Goal: Information Seeking & Learning: Learn about a topic

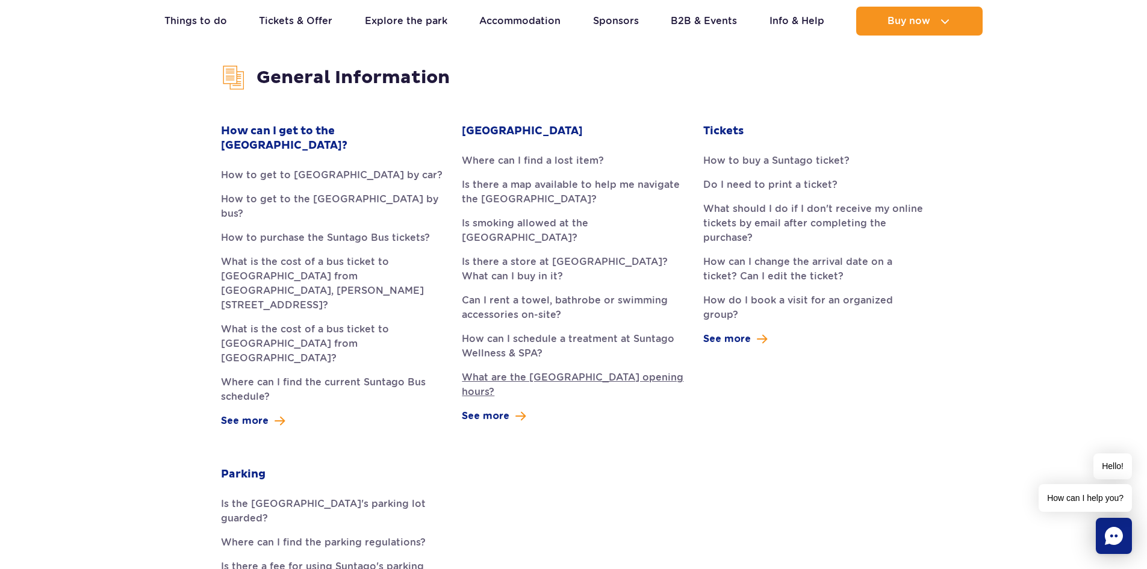
scroll to position [301, 0]
click at [510, 413] on link "See more" at bounding box center [494, 415] width 64 height 14
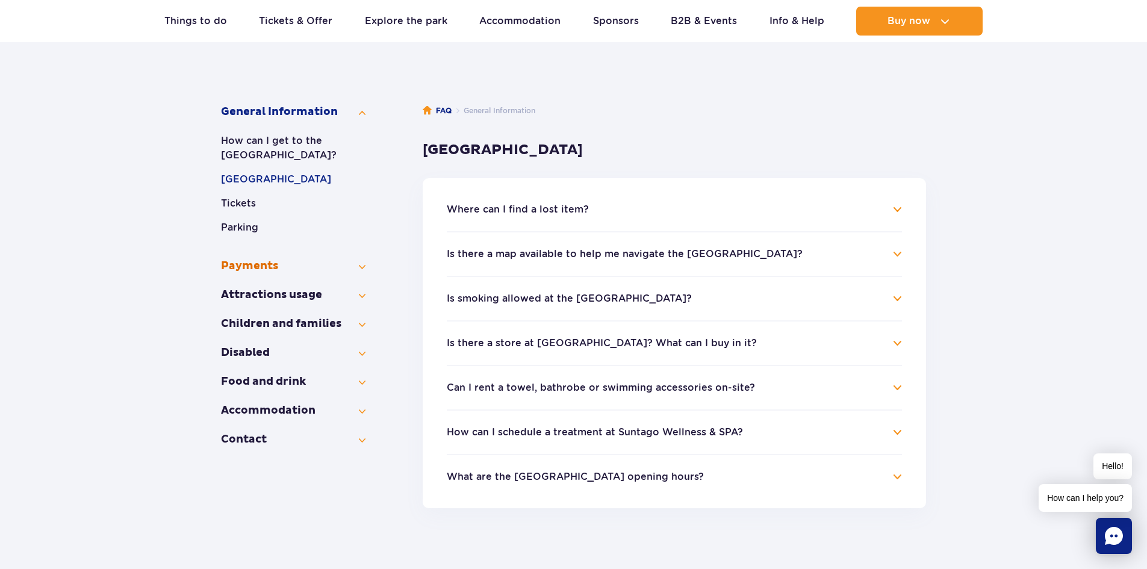
scroll to position [120, 0]
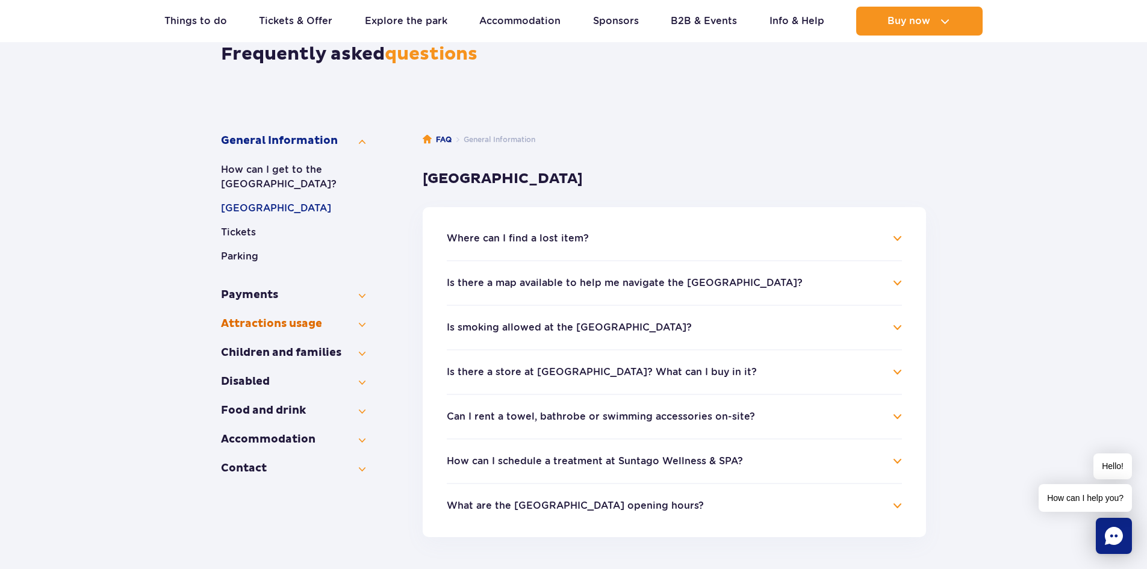
click at [361, 323] on button "Attractions usage" at bounding box center [293, 324] width 144 height 14
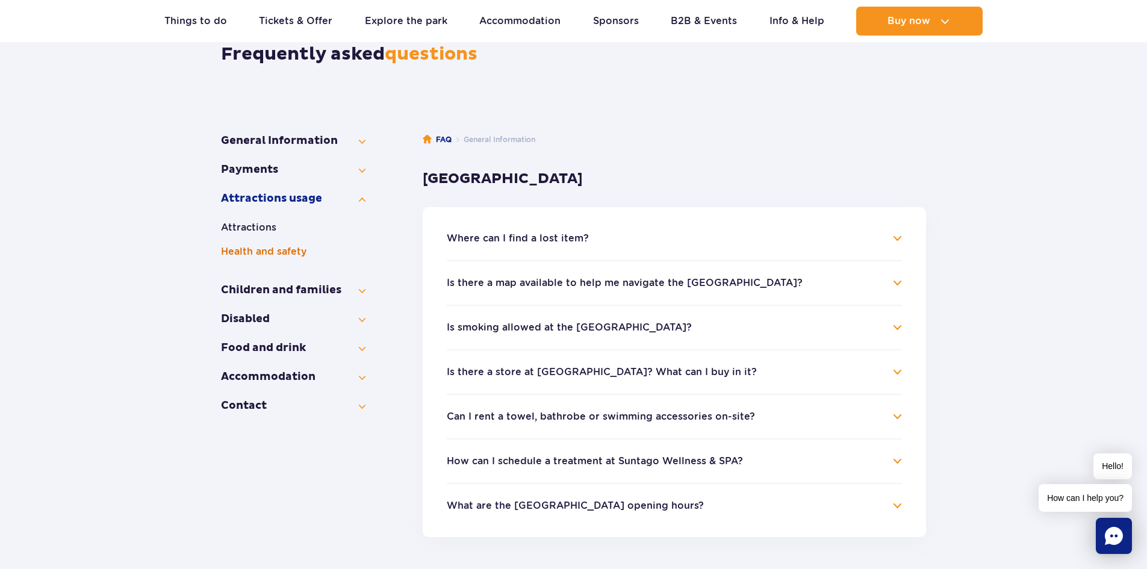
click at [253, 249] on button "Health and safety" at bounding box center [293, 251] width 144 height 14
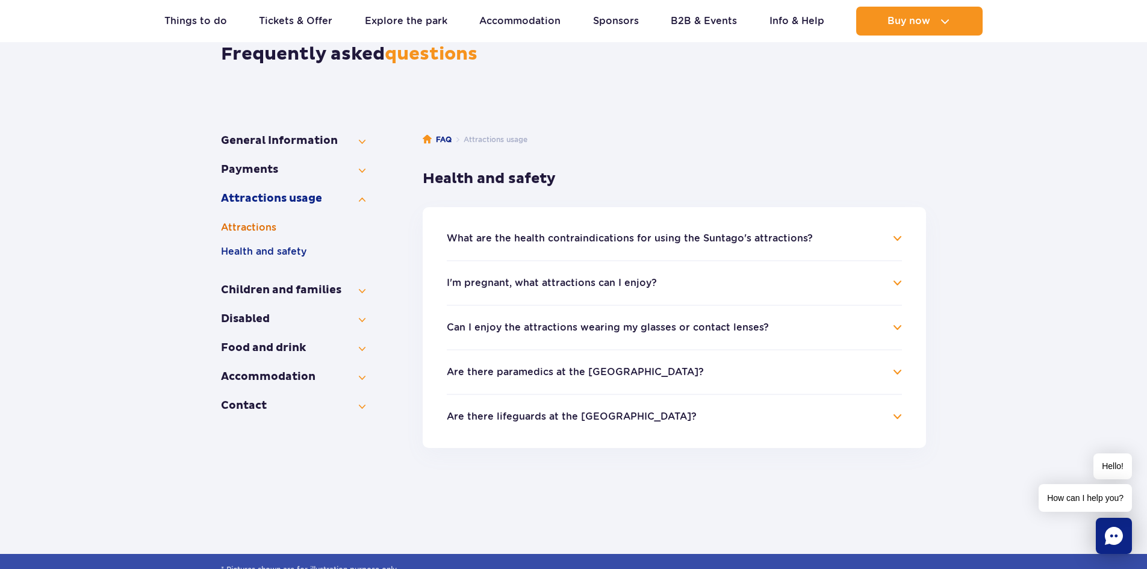
click at [249, 231] on button "Attractions" at bounding box center [293, 227] width 144 height 14
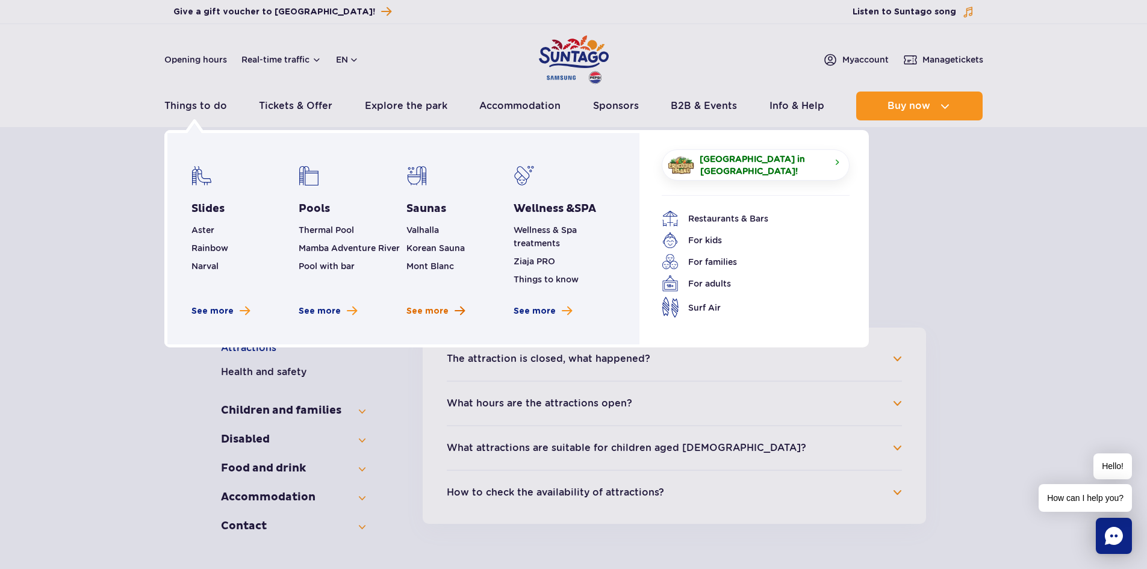
click at [439, 309] on span "See more" at bounding box center [427, 311] width 42 height 12
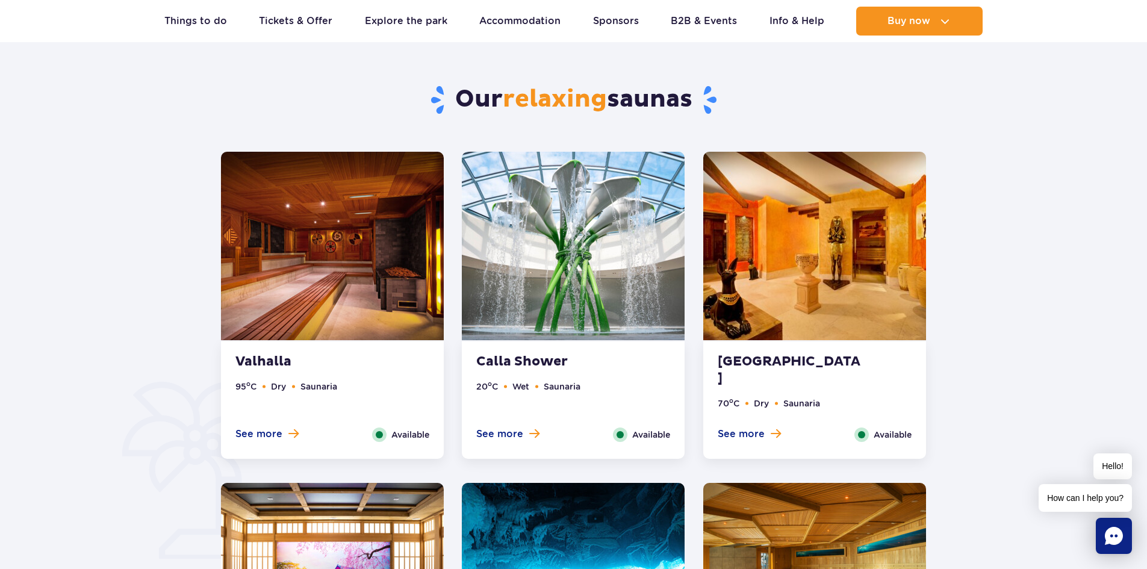
scroll to position [602, 0]
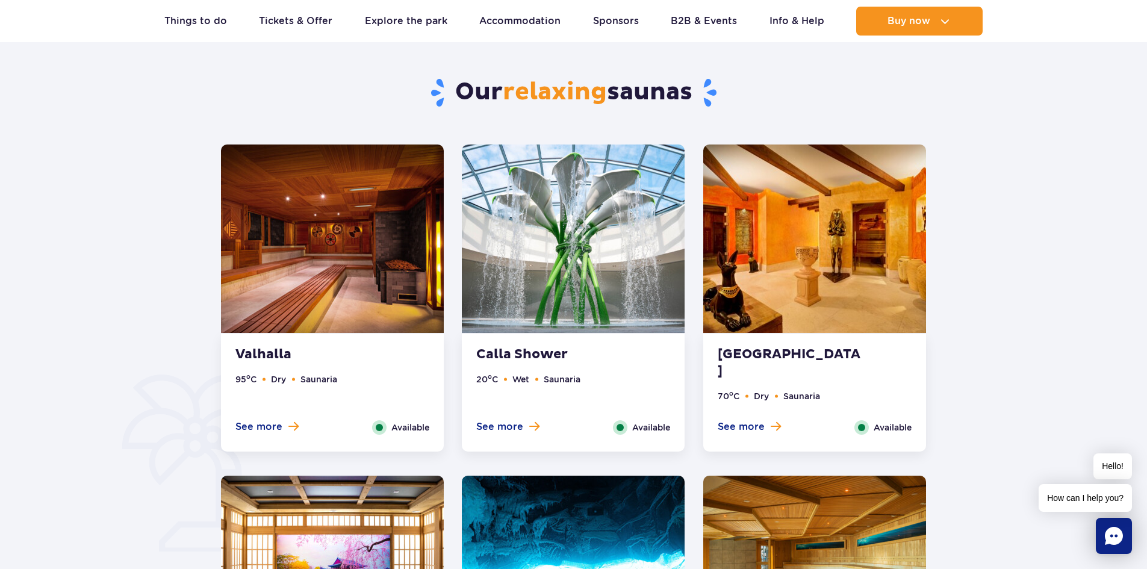
click at [355, 274] on img at bounding box center [332, 238] width 223 height 188
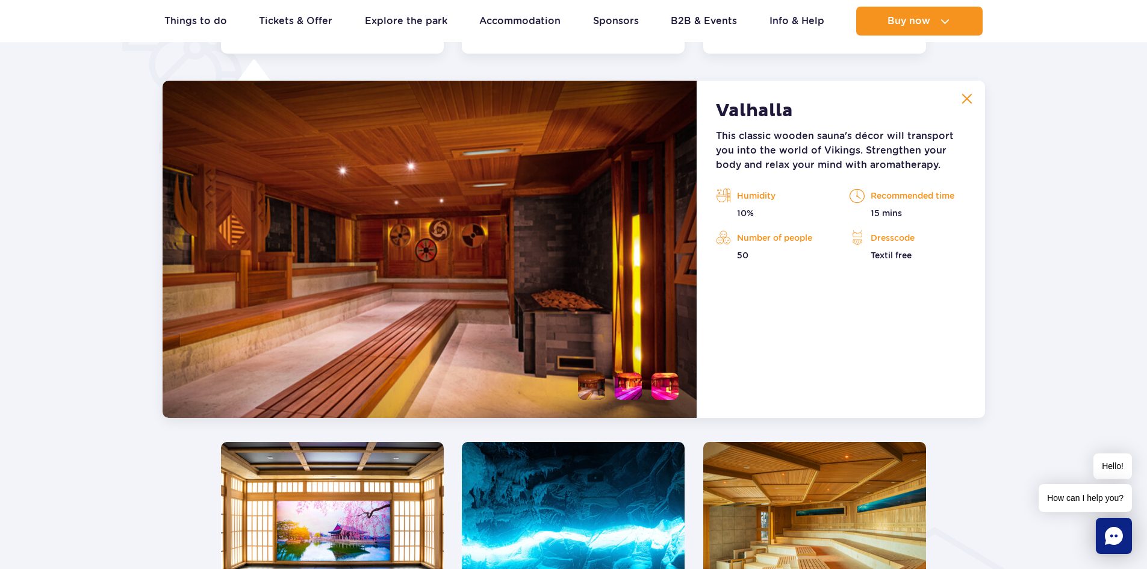
scroll to position [1008, 0]
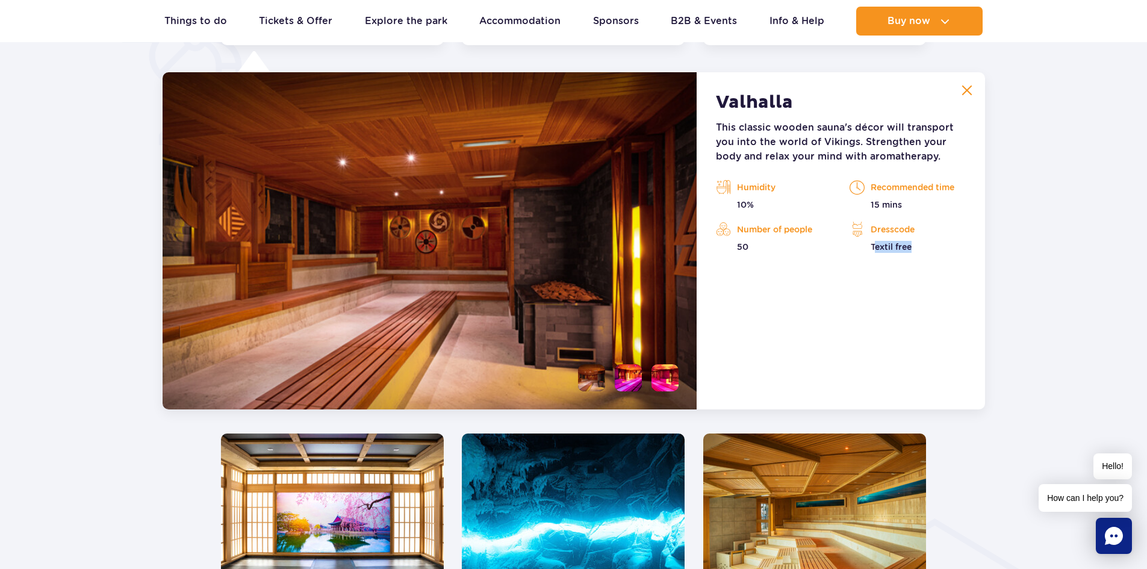
drag, startPoint x: 875, startPoint y: 248, endPoint x: 922, endPoint y: 250, distance: 47.0
click at [922, 250] on p "Textil free" at bounding box center [907, 247] width 116 height 12
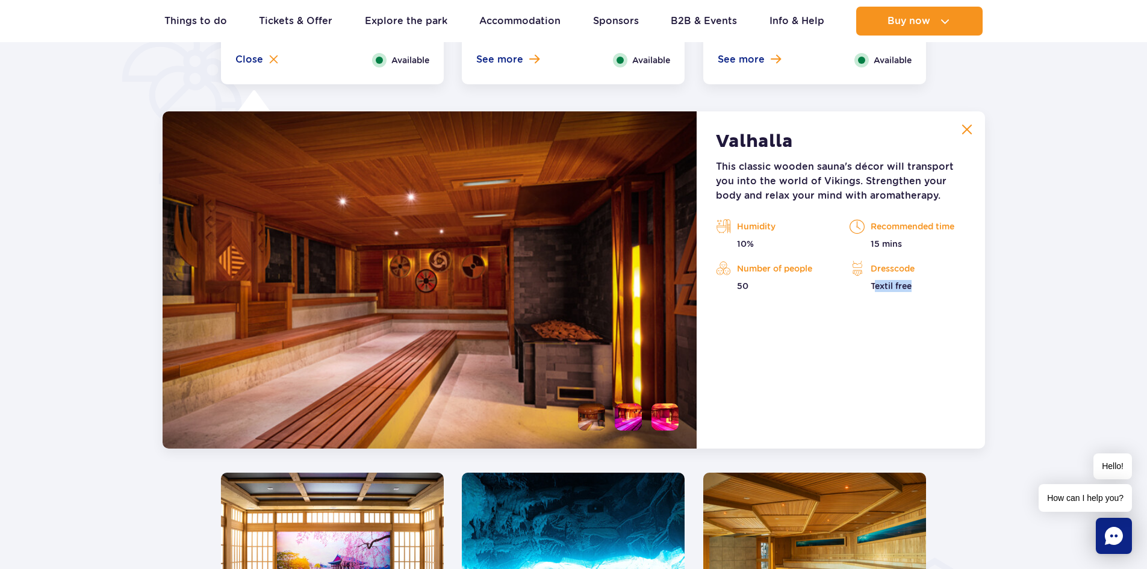
scroll to position [948, 0]
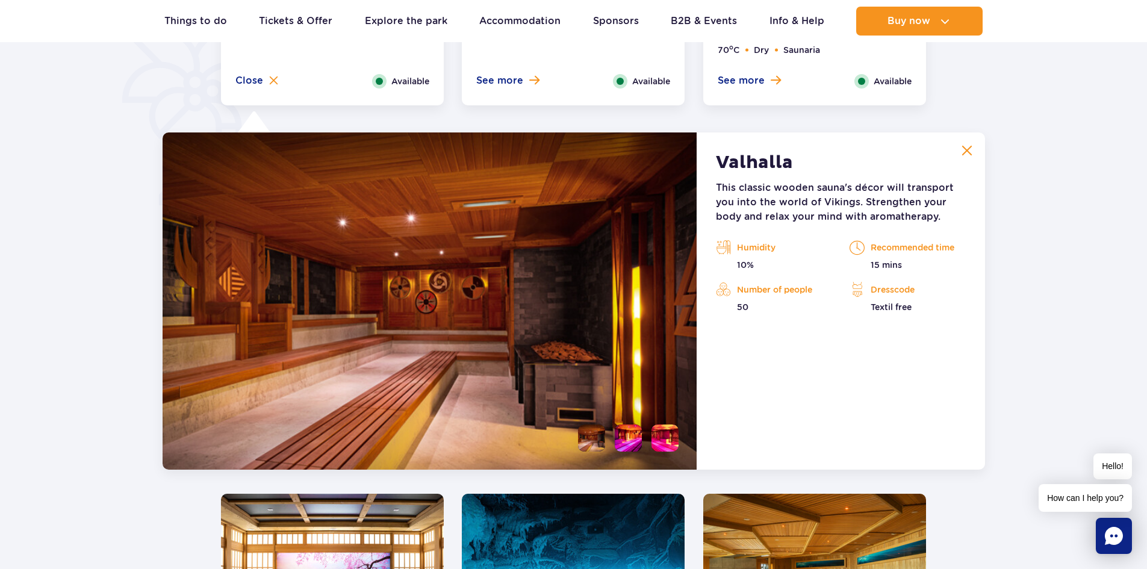
drag, startPoint x: 882, startPoint y: 204, endPoint x: 855, endPoint y: 196, distance: 28.4
click at [883, 204] on p "This classic wooden sauna's décor will transport you into the world of Vikings.…" at bounding box center [840, 202] width 249 height 43
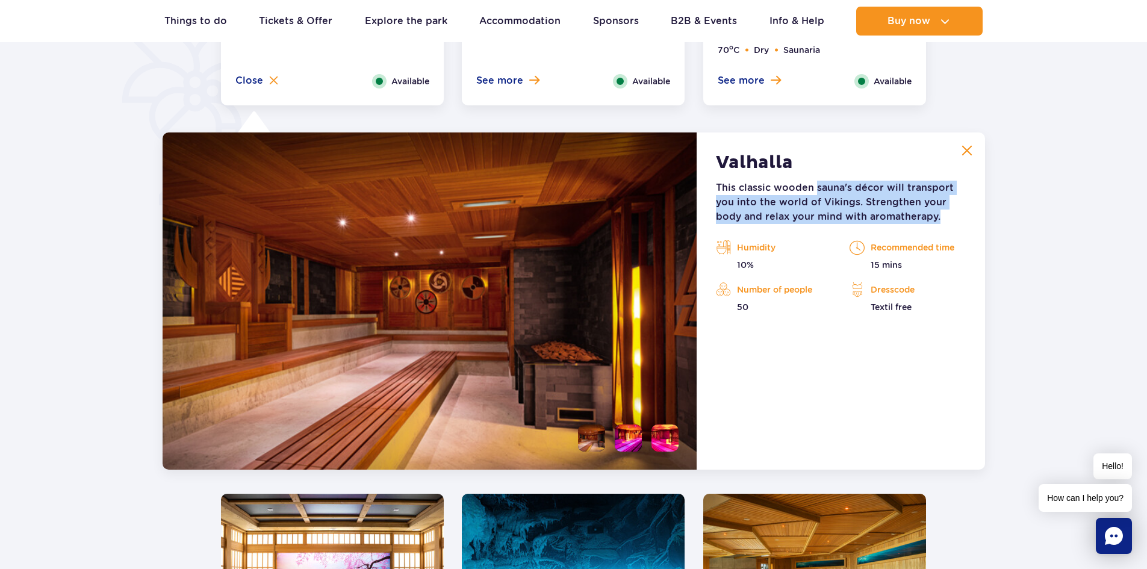
drag, startPoint x: 833, startPoint y: 191, endPoint x: 938, endPoint y: 226, distance: 111.4
click at [938, 226] on div "This classic wooden sauna's décor will transport you into the world of Vikings.…" at bounding box center [840, 247] width 249 height 132
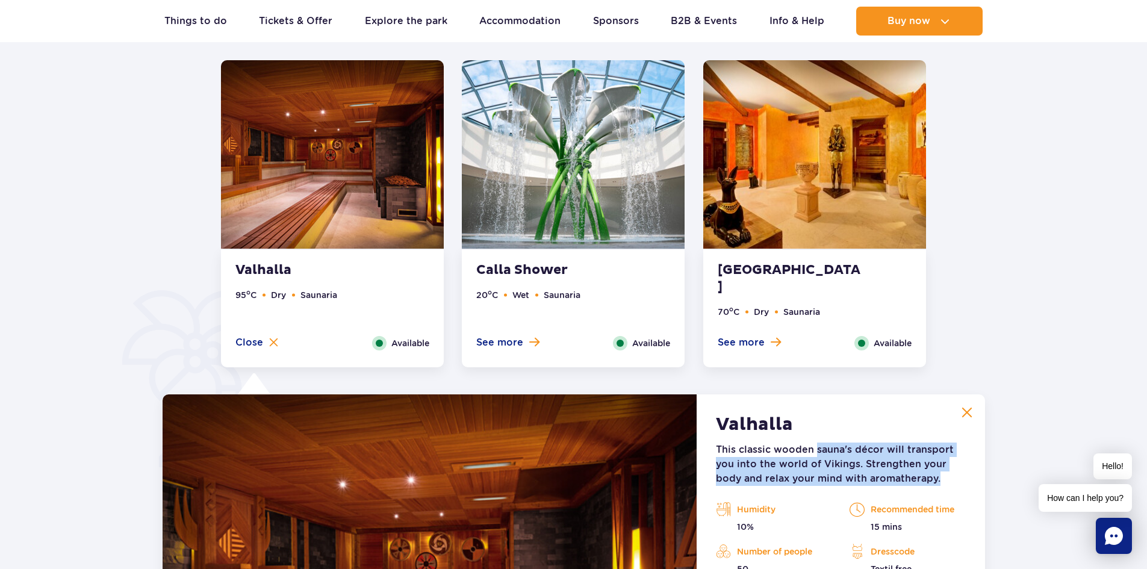
scroll to position [707, 0]
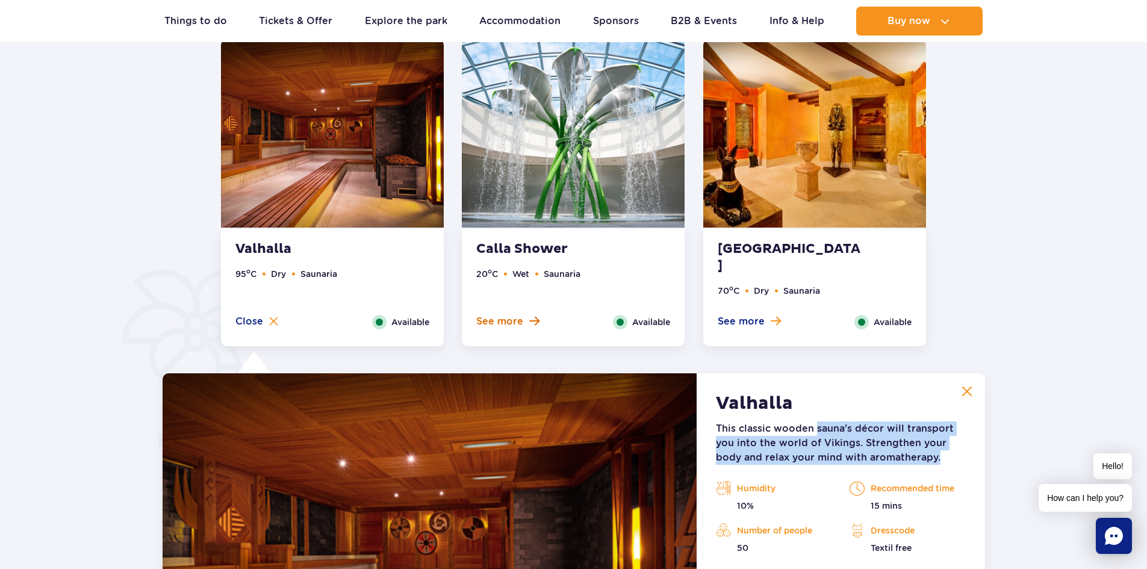
click at [529, 317] on span at bounding box center [534, 320] width 10 height 11
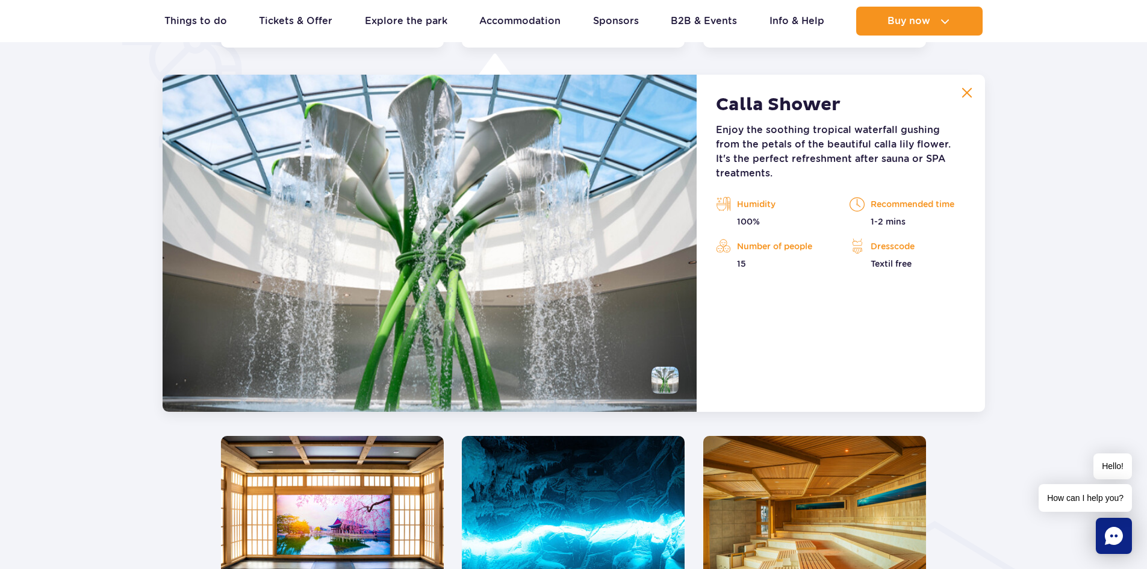
scroll to position [1008, 0]
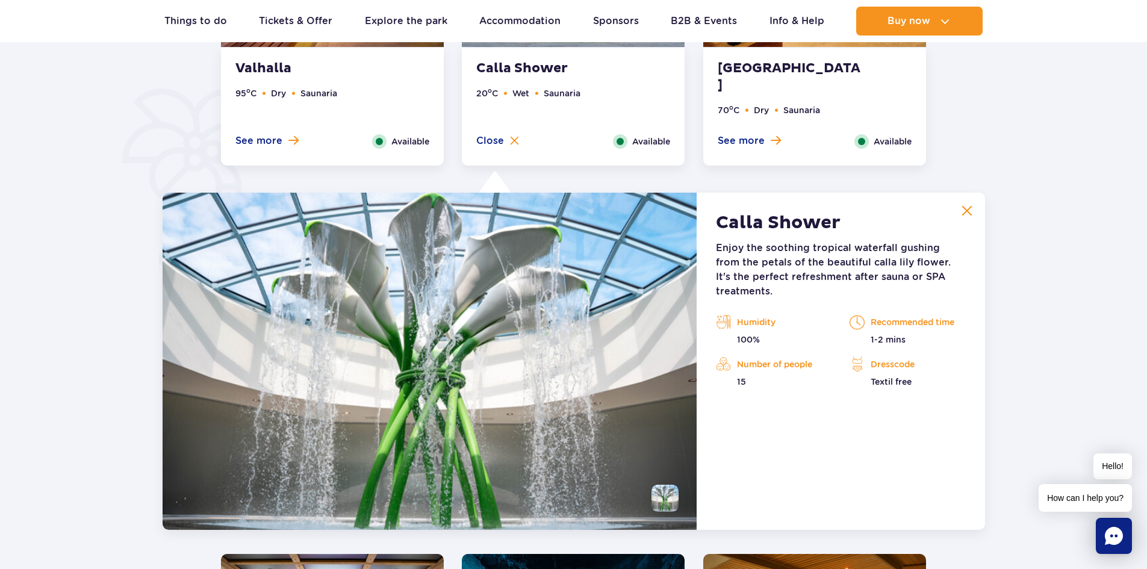
click at [615, 309] on img at bounding box center [430, 361] width 535 height 337
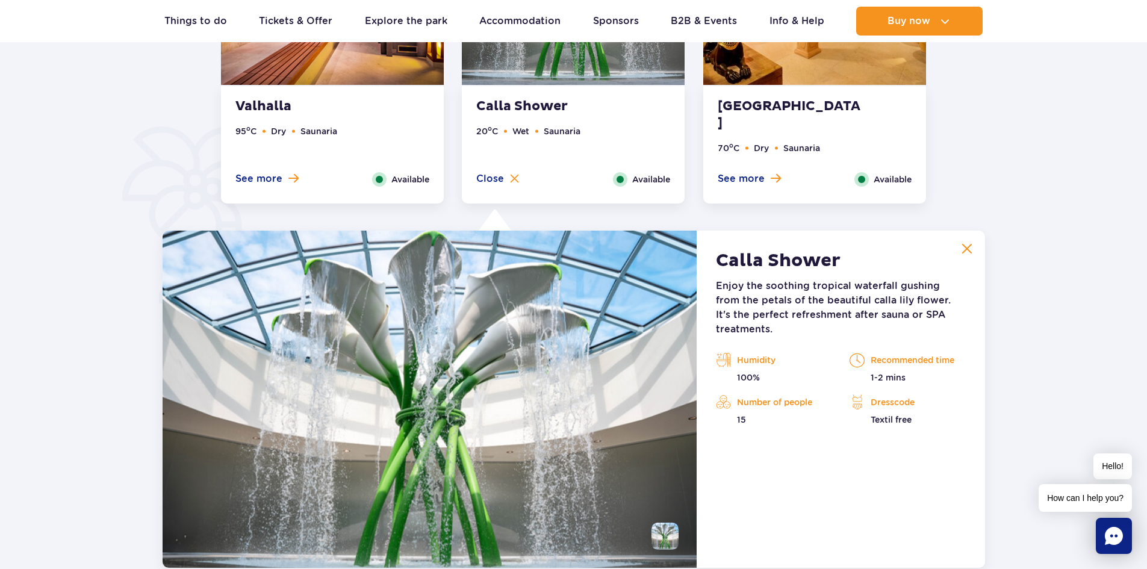
scroll to position [707, 0]
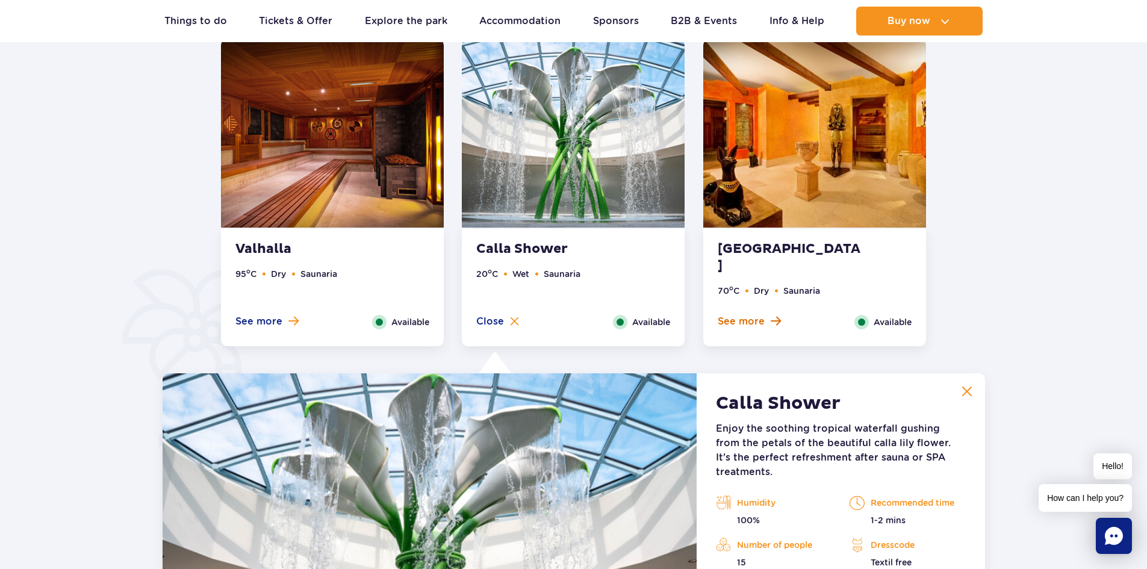
click at [766, 315] on button "See more" at bounding box center [749, 321] width 63 height 13
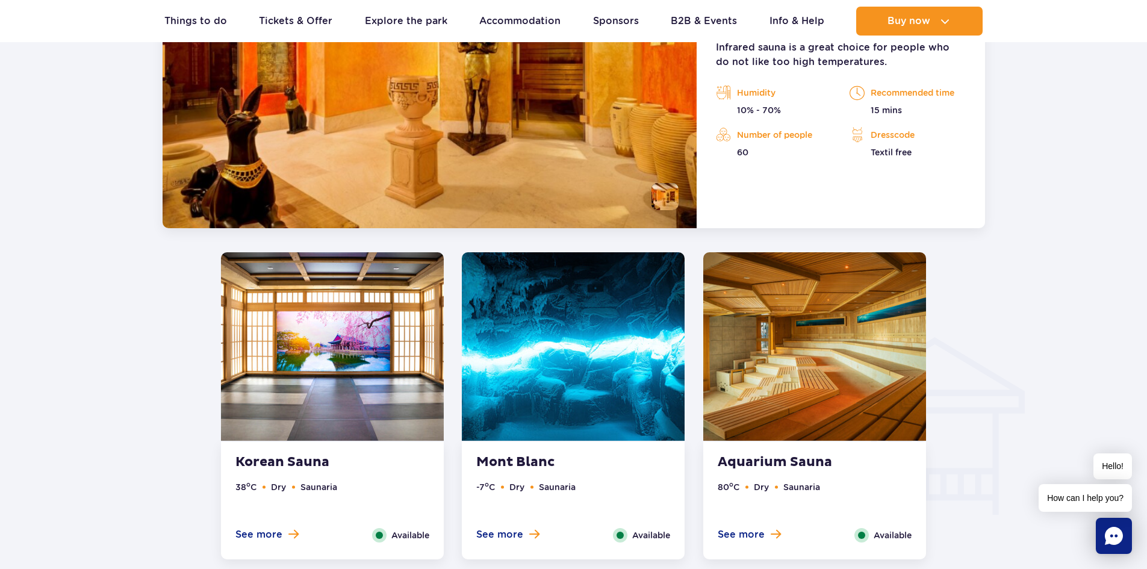
scroll to position [1309, 0]
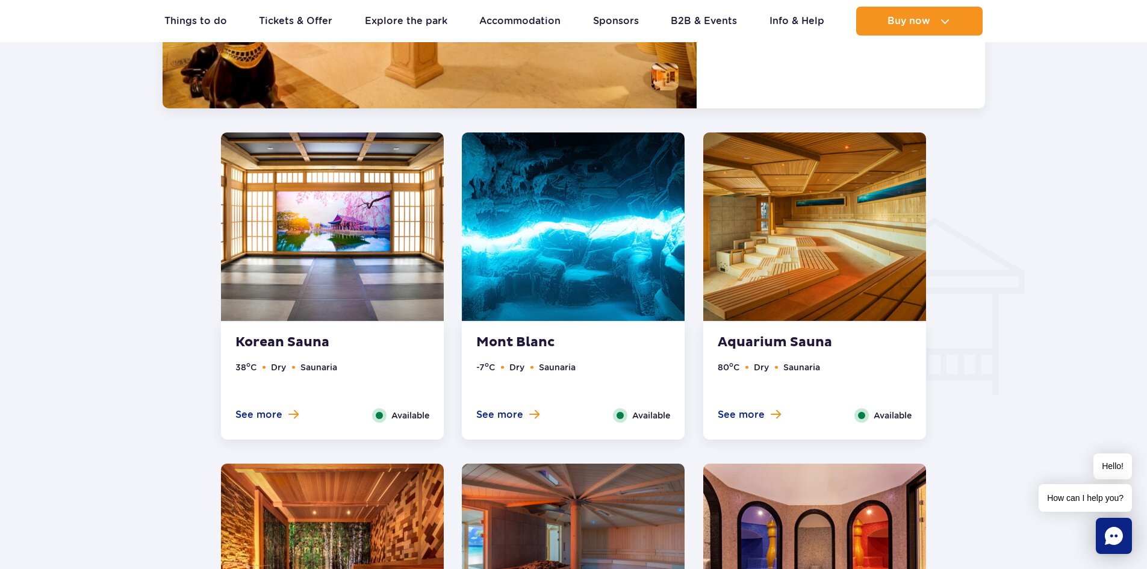
click at [288, 404] on ul "38 o C Dry Saunaria" at bounding box center [332, 385] width 194 height 48
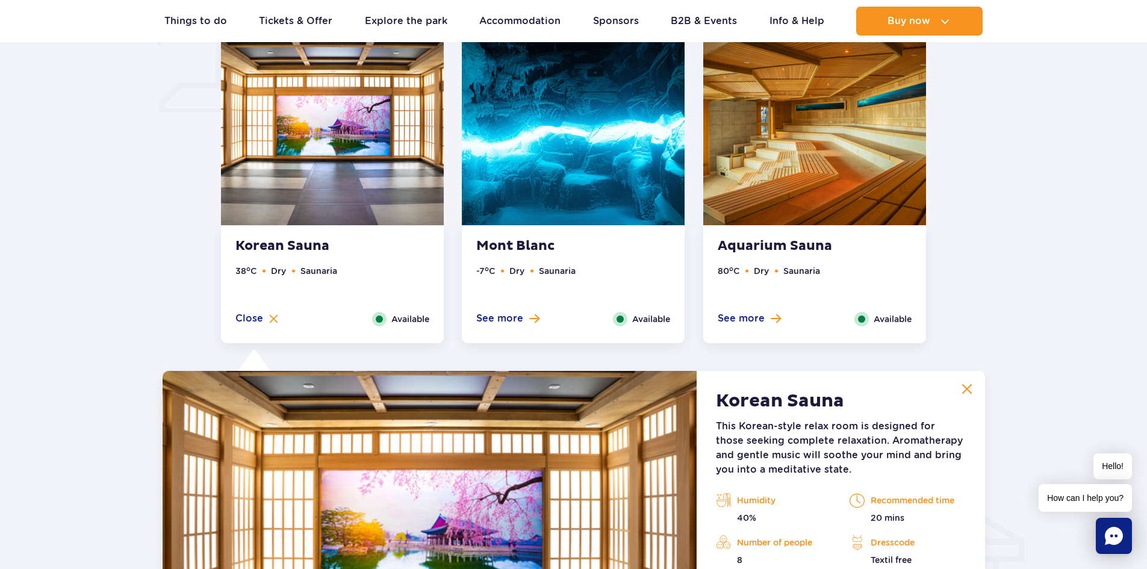
scroll to position [1038, 0]
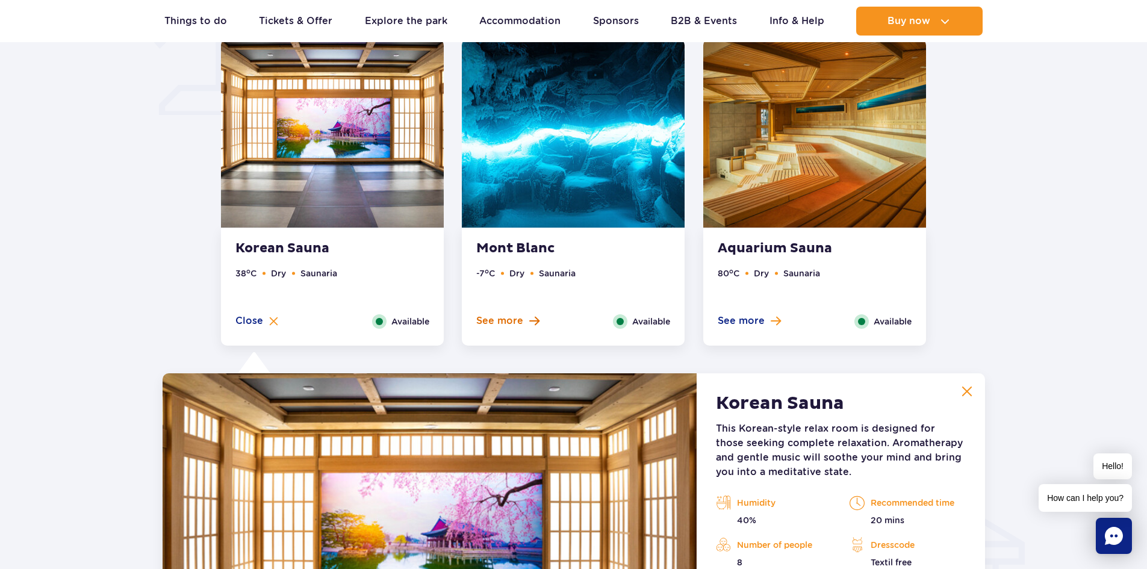
click at [529, 318] on span at bounding box center [534, 320] width 10 height 11
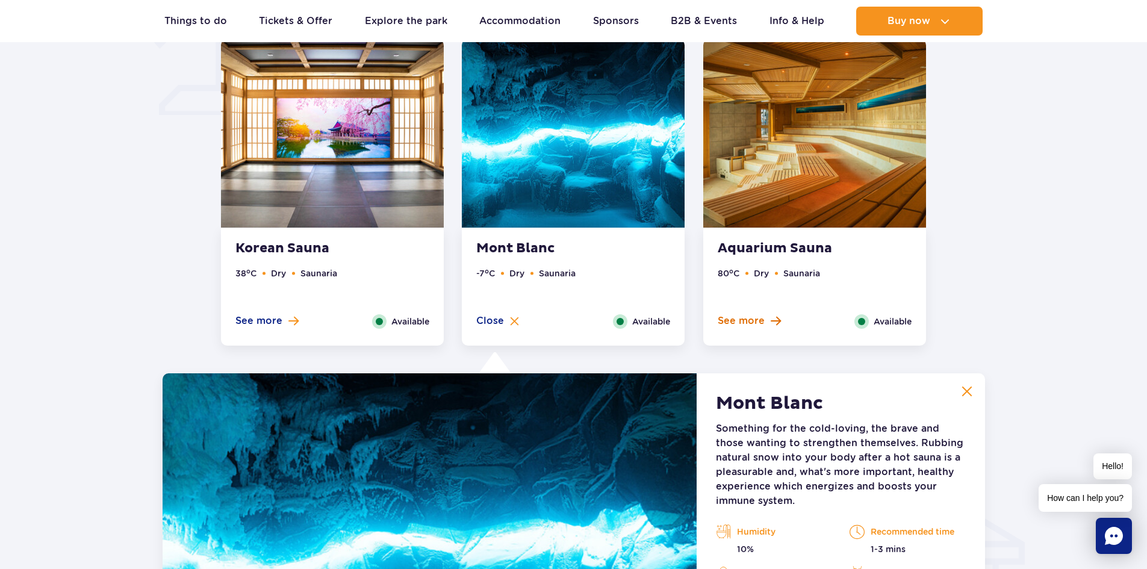
click at [742, 325] on span "See more" at bounding box center [741, 320] width 47 height 13
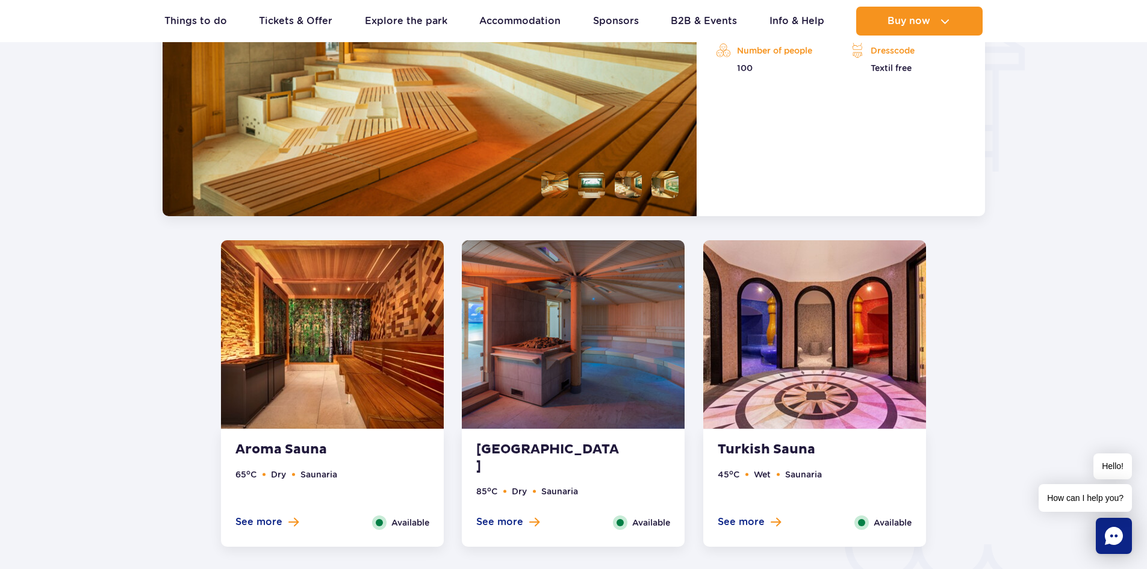
scroll to position [1580, 0]
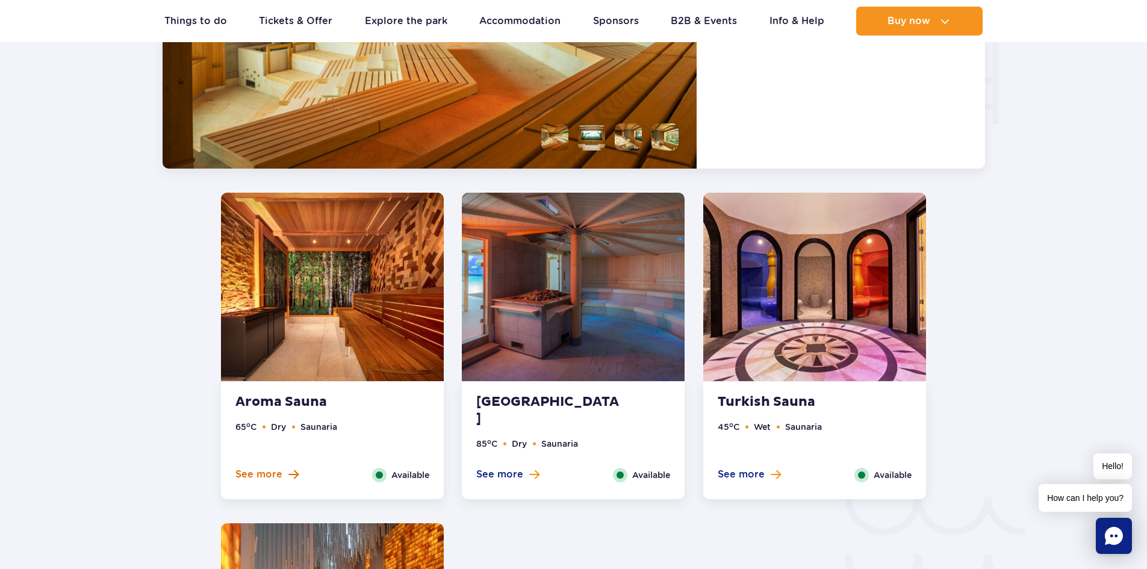
click at [274, 480] on span "See more" at bounding box center [258, 474] width 47 height 13
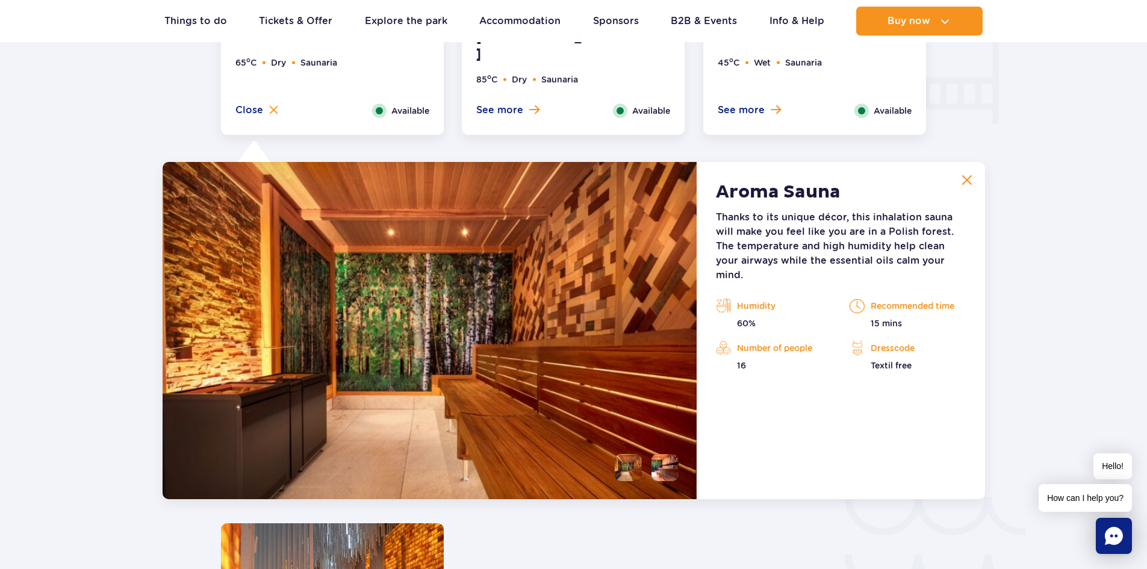
scroll to position [1670, 0]
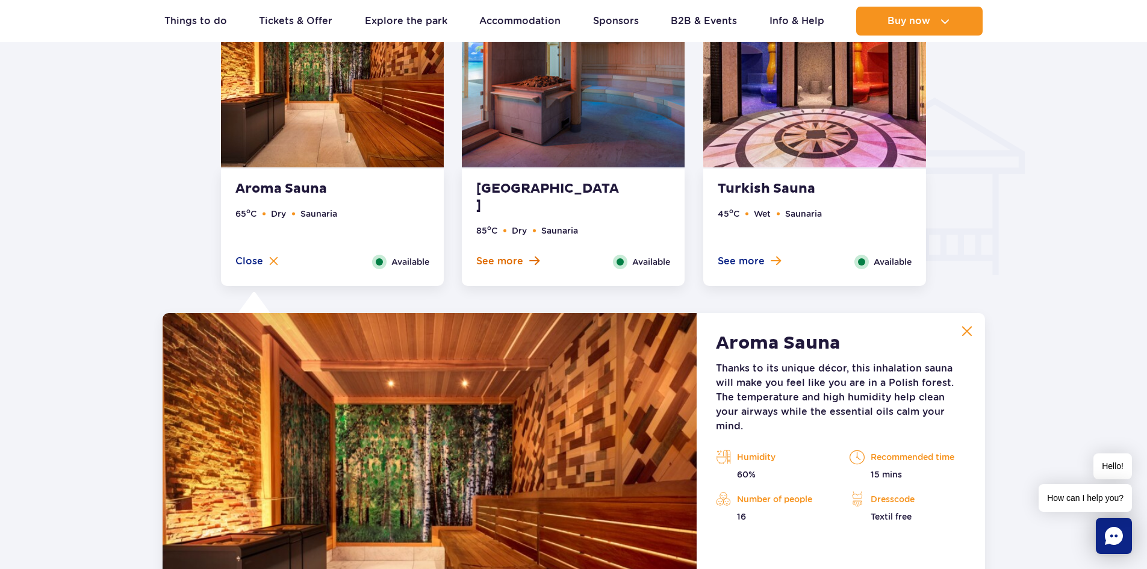
click at [513, 265] on span "See more" at bounding box center [499, 261] width 47 height 13
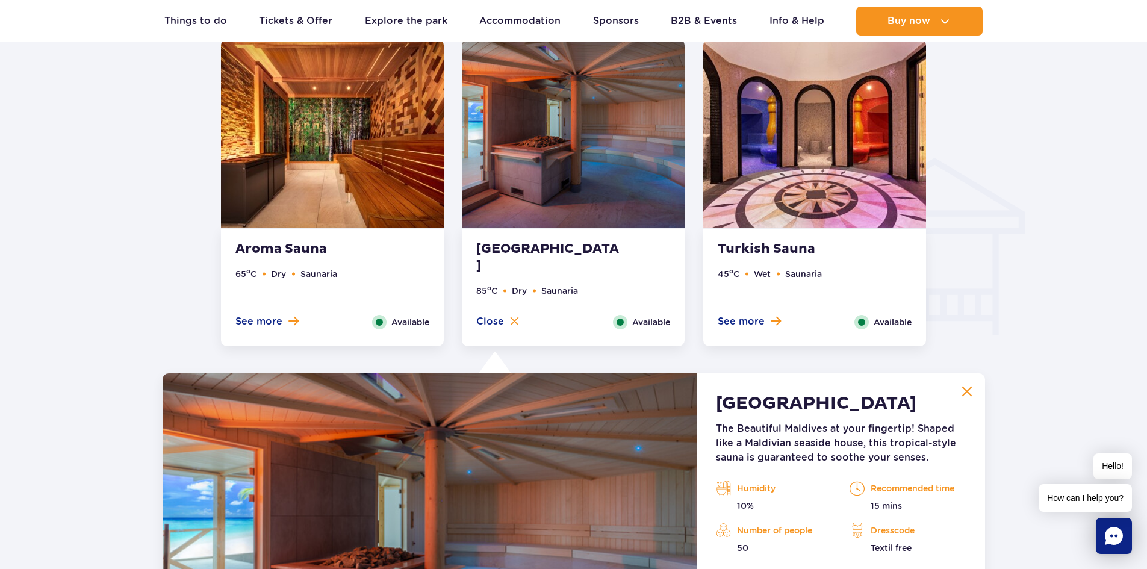
click at [761, 322] on span "See more" at bounding box center [741, 321] width 47 height 13
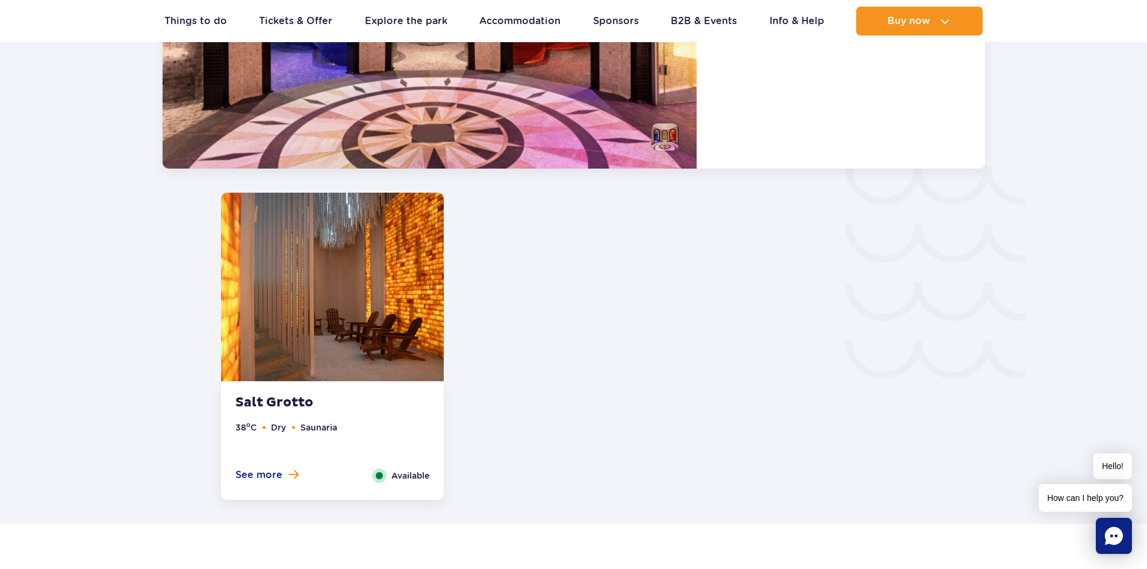
click at [295, 466] on ul "38 o C Dry Saunaria" at bounding box center [332, 445] width 194 height 48
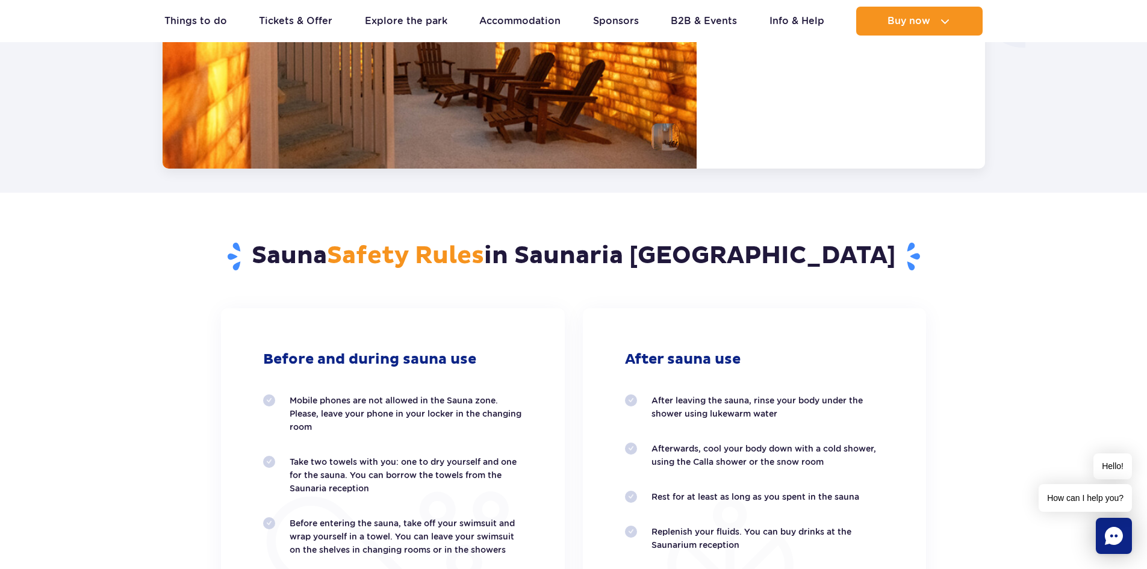
scroll to position [2362, 0]
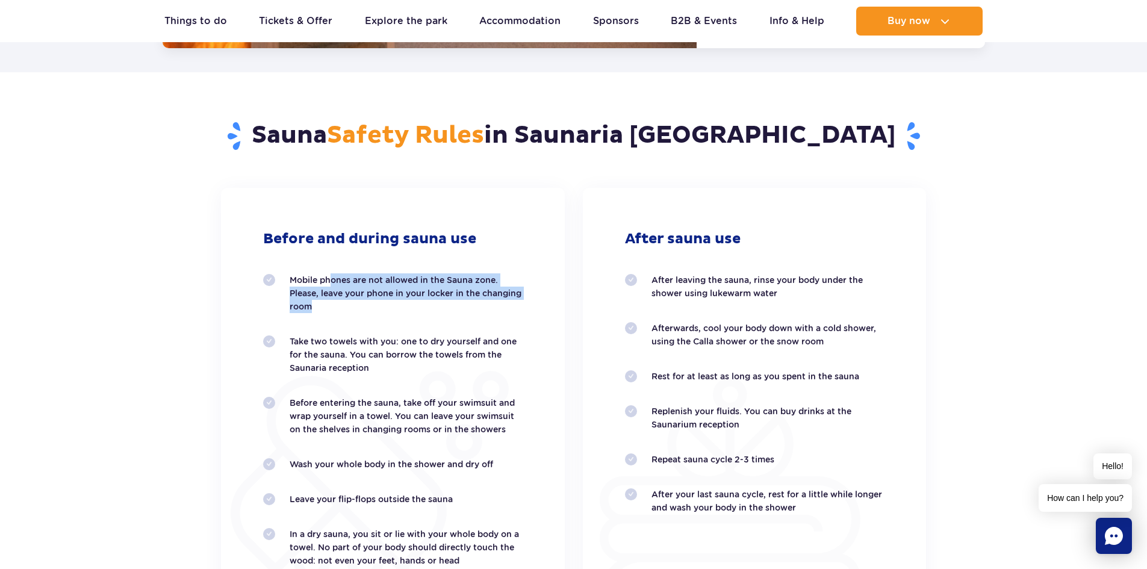
drag, startPoint x: 329, startPoint y: 275, endPoint x: 377, endPoint y: 306, distance: 57.1
click at [377, 306] on p "Mobile phones are not allowed in the Sauna zone. Please, leave your phone in yo…" at bounding box center [406, 293] width 233 height 40
drag, startPoint x: 309, startPoint y: 343, endPoint x: 387, endPoint y: 369, distance: 82.6
click at [387, 369] on p "Take two towels with you: one to dry yourself and one for the sauna. You can bo…" at bounding box center [406, 355] width 233 height 40
drag, startPoint x: 352, startPoint y: 402, endPoint x: 515, endPoint y: 429, distance: 165.3
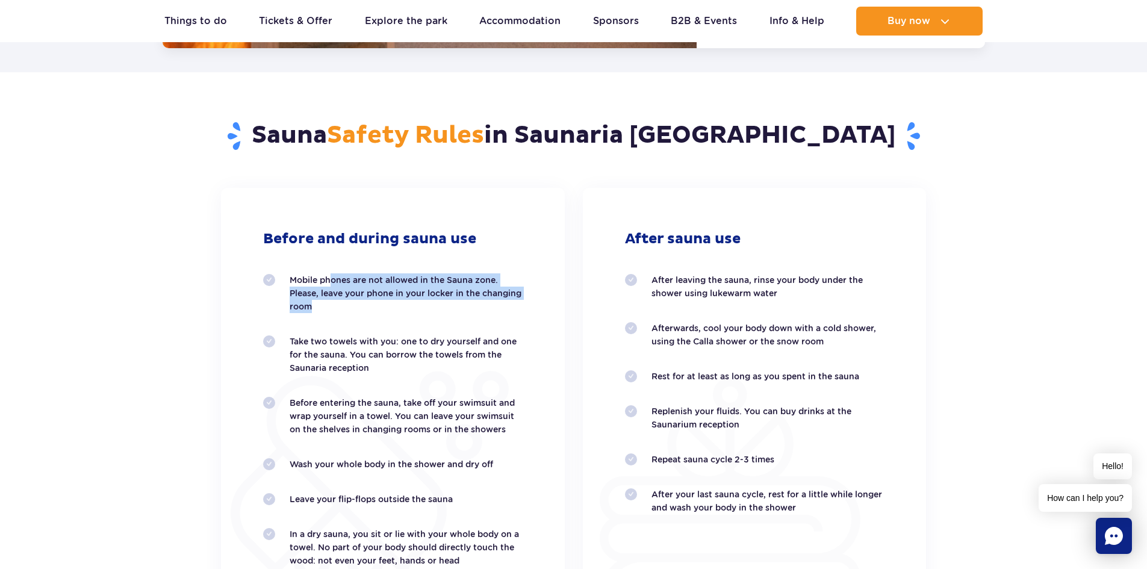
click at [515, 429] on p "Before entering the sauna, take off your swimsuit and wrap yourself in a towel.…" at bounding box center [406, 416] width 233 height 40
drag, startPoint x: 317, startPoint y: 464, endPoint x: 505, endPoint y: 464, distance: 188.4
click at [505, 464] on p "Wash your whole body in the shower and dry off" at bounding box center [406, 463] width 233 height 13
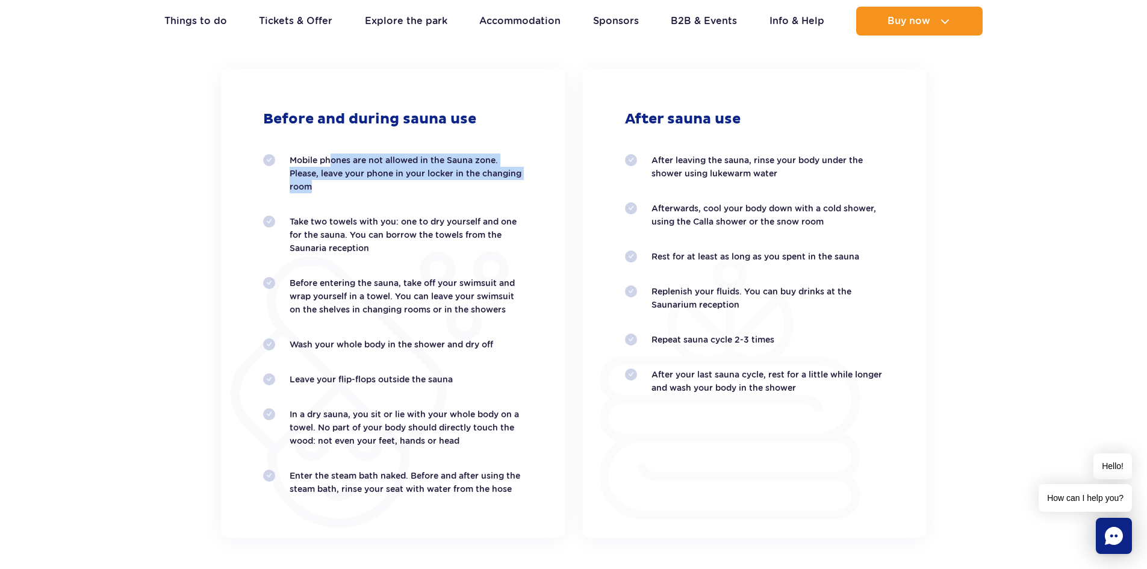
scroll to position [2482, 0]
drag, startPoint x: 343, startPoint y: 380, endPoint x: 457, endPoint y: 380, distance: 114.4
click at [457, 380] on p "Leave your flip-flops outside the sauna" at bounding box center [406, 378] width 233 height 13
drag, startPoint x: 307, startPoint y: 415, endPoint x: 518, endPoint y: 437, distance: 212.5
click at [518, 437] on p "In a dry sauna, you sit or lie with your whole body on a towel. No part of your…" at bounding box center [406, 427] width 233 height 40
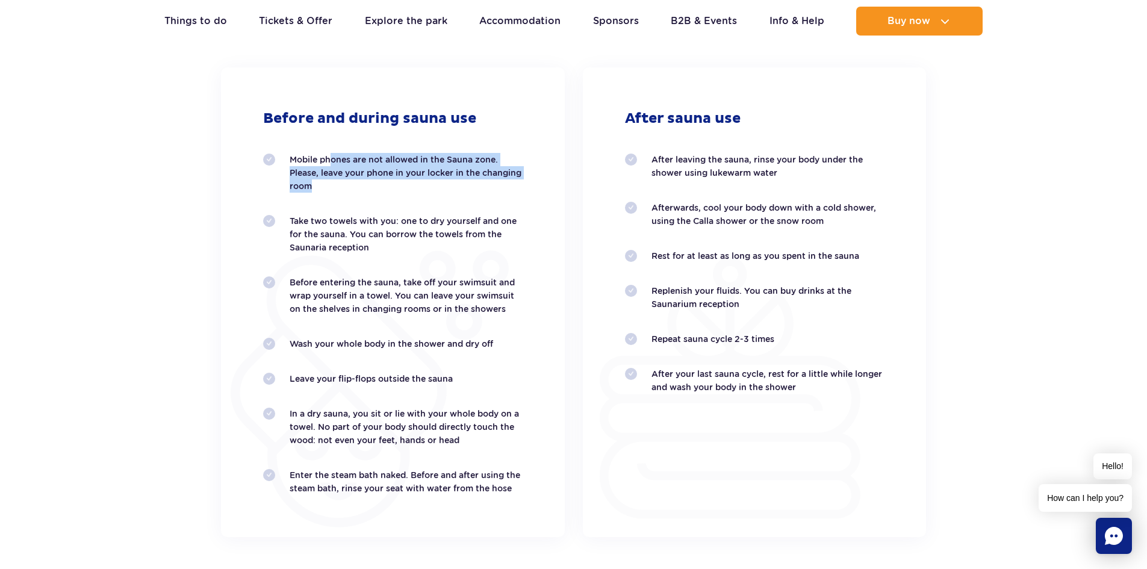
drag, startPoint x: 336, startPoint y: 216, endPoint x: 380, endPoint y: 250, distance: 55.3
click at [380, 250] on p "Take two towels with you: one to dry yourself and one for the sauna. You can bo…" at bounding box center [406, 234] width 233 height 40
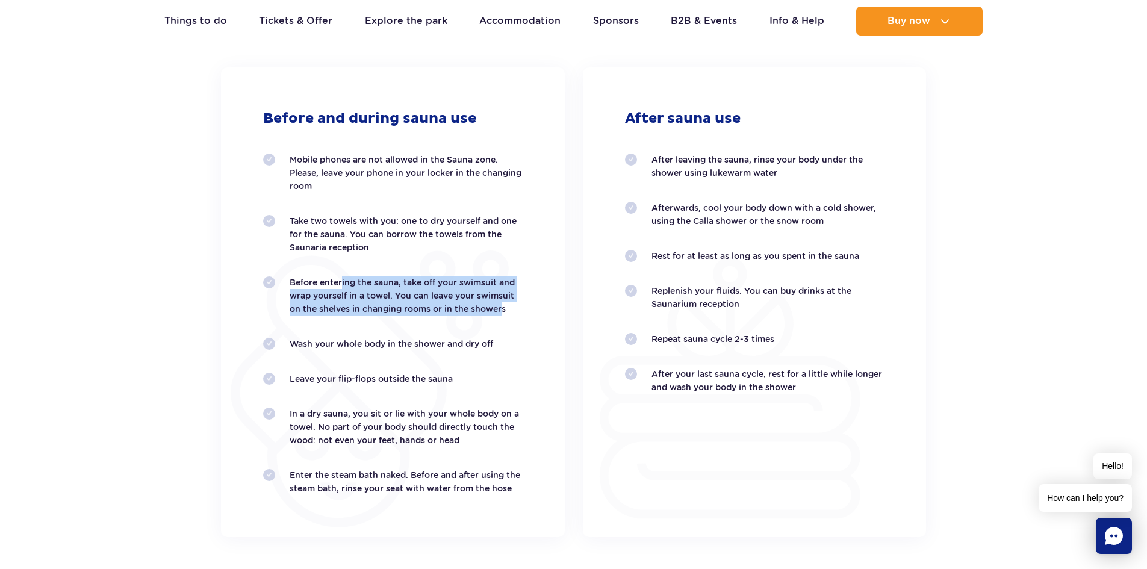
drag, startPoint x: 336, startPoint y: 281, endPoint x: 501, endPoint y: 314, distance: 168.2
click at [500, 314] on p "Before entering the sauna, take off your swimsuit and wrap yourself in a towel.…" at bounding box center [406, 296] width 233 height 40
drag, startPoint x: 341, startPoint y: 346, endPoint x: 496, endPoint y: 353, distance: 155.5
click at [496, 353] on ol "Mobile phones are not allowed in the Sauna zone. Please, leave your phone in yo…" at bounding box center [392, 324] width 259 height 342
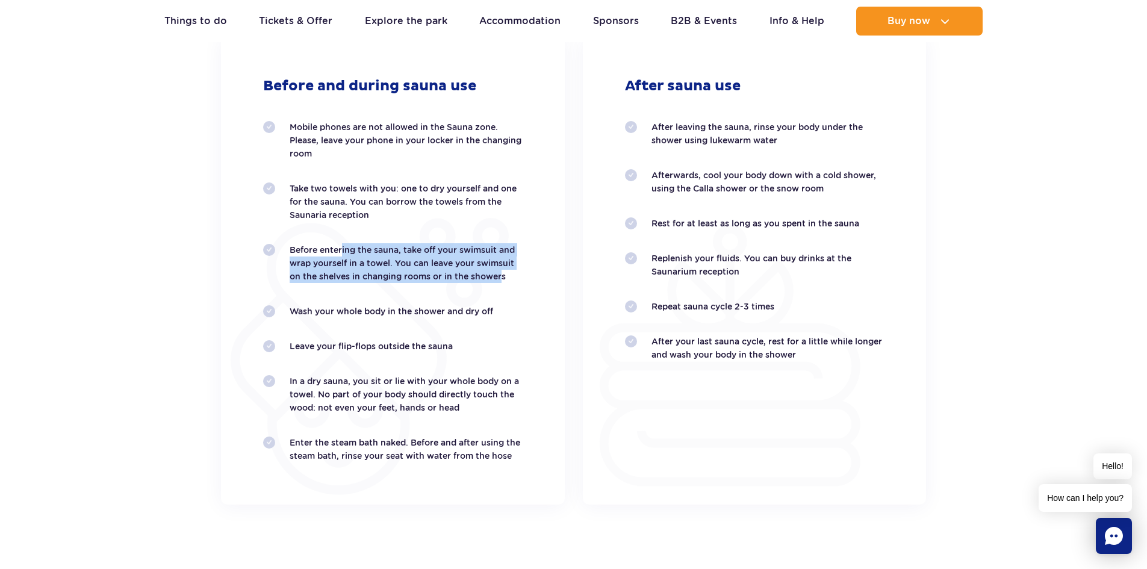
scroll to position [2543, 0]
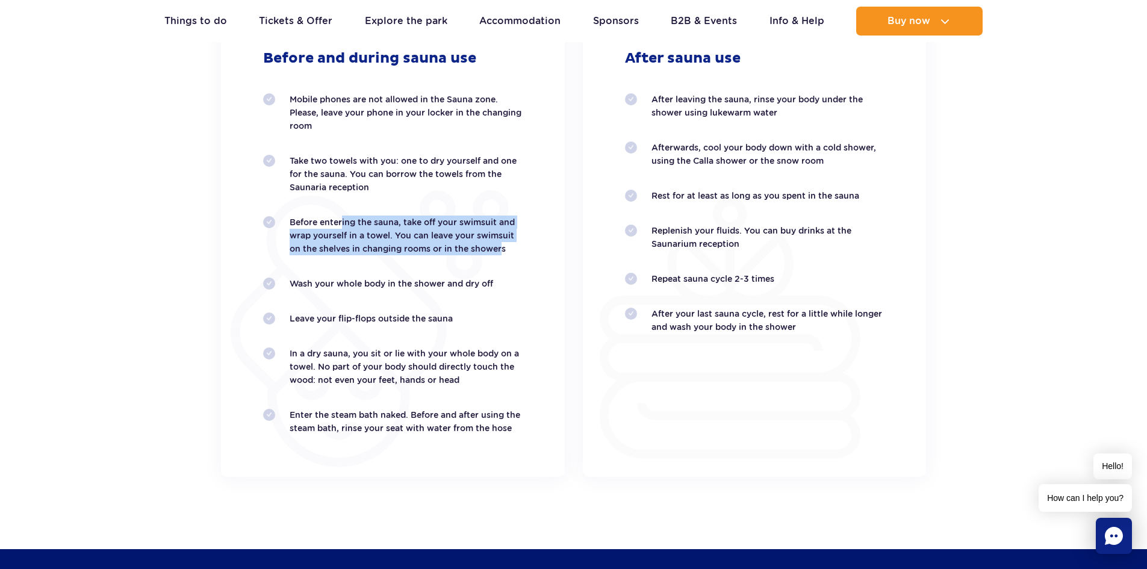
drag, startPoint x: 372, startPoint y: 355, endPoint x: 468, endPoint y: 376, distance: 98.1
click at [468, 376] on p "In a dry sauna, you sit or lie with your whole body on a towel. No part of your…" at bounding box center [406, 367] width 233 height 40
drag, startPoint x: 370, startPoint y: 414, endPoint x: 515, endPoint y: 430, distance: 146.0
click at [515, 430] on p "Enter the steam bath naked. Before and after using the steam bath, rinse your s…" at bounding box center [406, 421] width 233 height 26
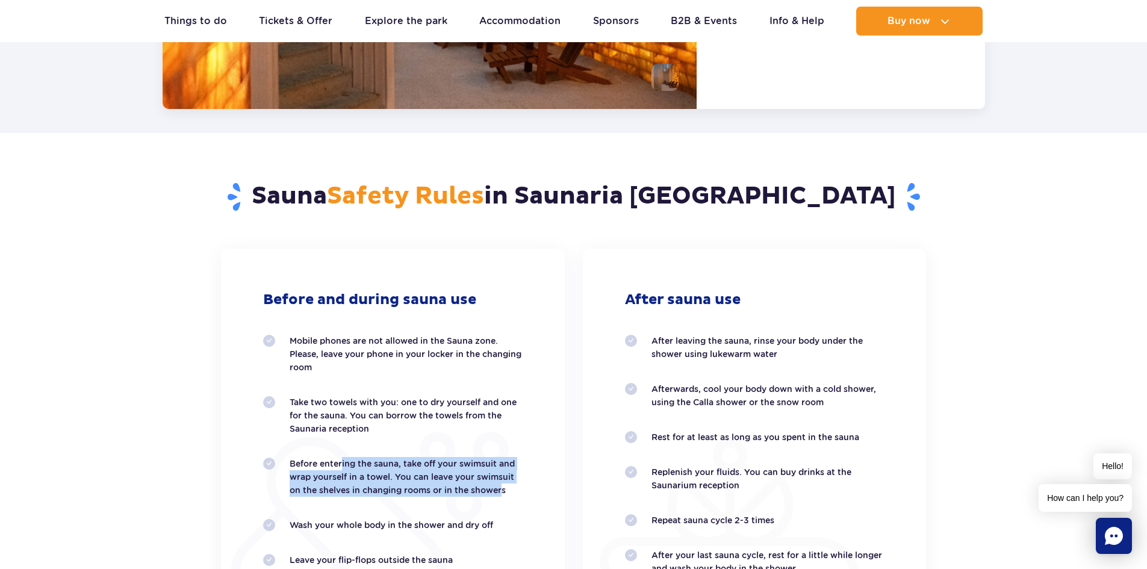
scroll to position [2302, 0]
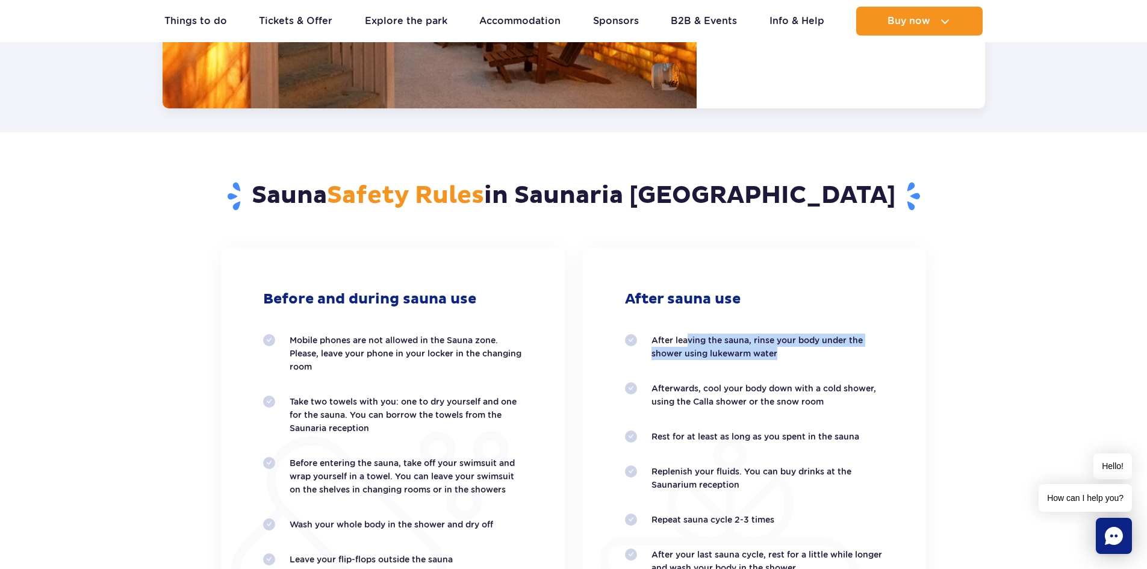
drag, startPoint x: 689, startPoint y: 338, endPoint x: 790, endPoint y: 353, distance: 102.2
click at [790, 353] on p "After leaving the sauna, rinse your body under the shower using lukewarm water" at bounding box center [767, 346] width 233 height 26
drag, startPoint x: 718, startPoint y: 392, endPoint x: 837, endPoint y: 405, distance: 119.9
click at [837, 405] on p "Afterwards, cool your body down with a cold shower, using the Calla shower or t…" at bounding box center [767, 395] width 233 height 26
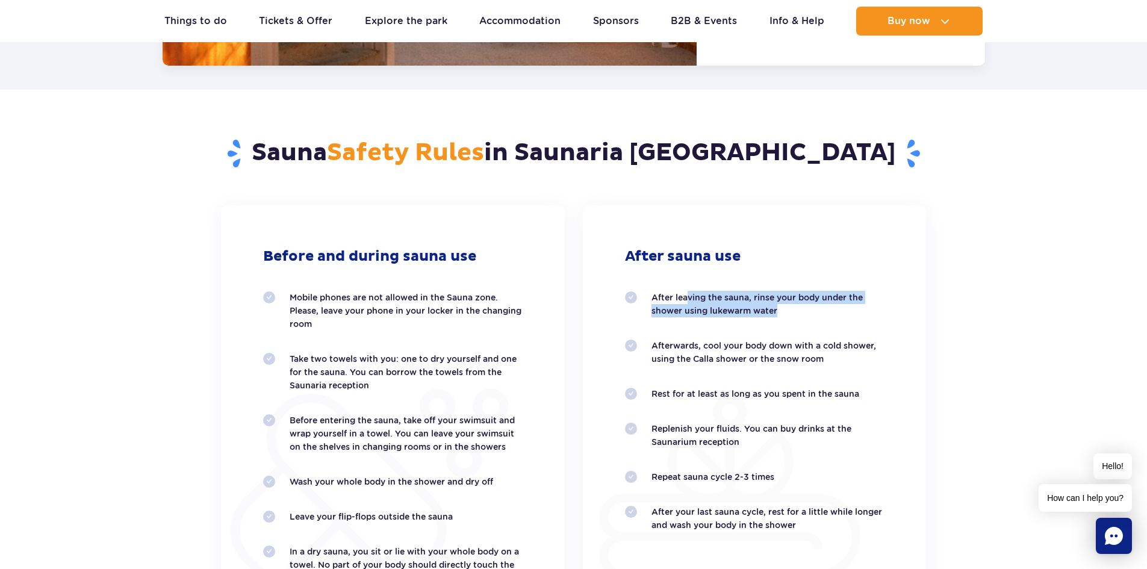
scroll to position [2362, 0]
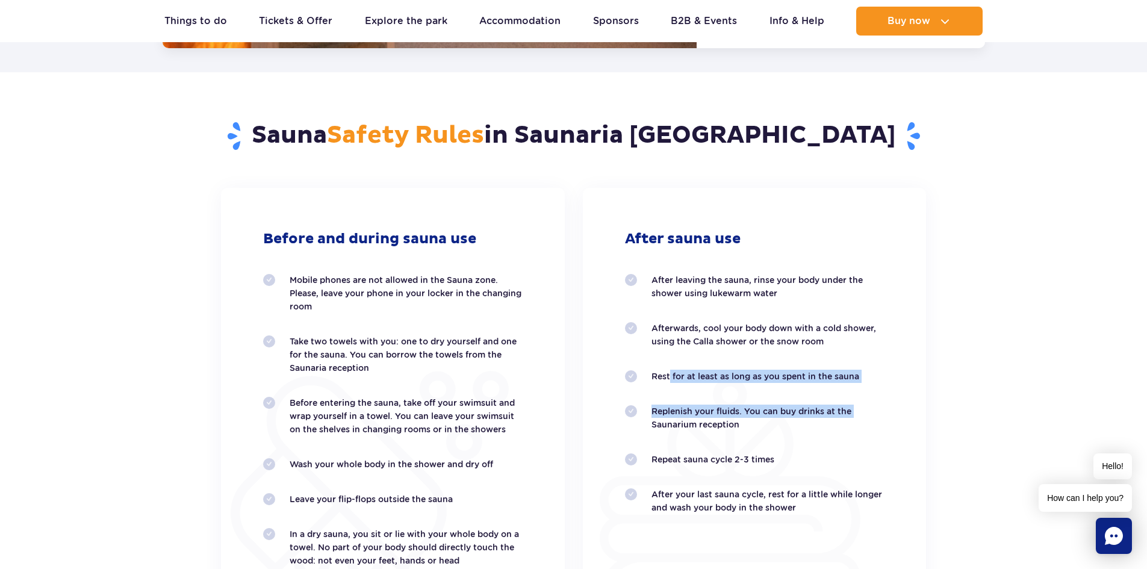
drag, startPoint x: 666, startPoint y: 376, endPoint x: 876, endPoint y: 385, distance: 210.9
click at [876, 385] on ol "After leaving the sauna, rinse your body under the shower using lukewarm water …" at bounding box center [754, 393] width 259 height 241
click at [752, 423] on p "Replenish your fluids. You can buy drinks at the Saunarium reception" at bounding box center [767, 418] width 233 height 26
drag, startPoint x: 670, startPoint y: 377, endPoint x: 886, endPoint y: 380, distance: 216.1
click at [886, 380] on div "After sauna use After leaving the sauna, rinse your body under the shower using…" at bounding box center [755, 423] width 344 height 470
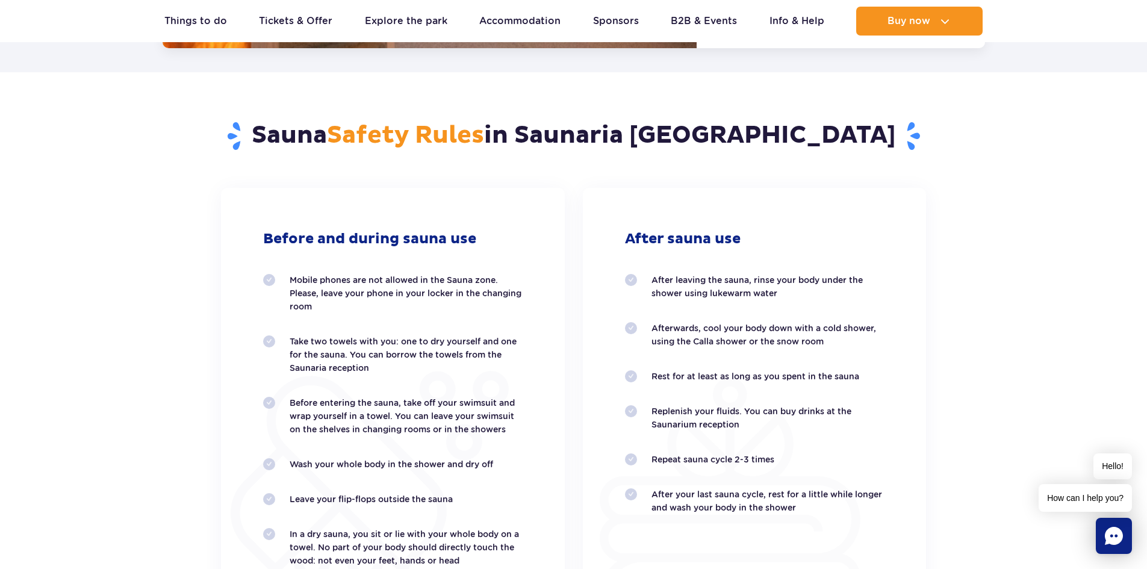
drag, startPoint x: 731, startPoint y: 329, endPoint x: 836, endPoint y: 343, distance: 105.7
click at [836, 343] on p "Afterwards, cool your body down with a cold shower, using the Calla shower or t…" at bounding box center [767, 334] width 233 height 26
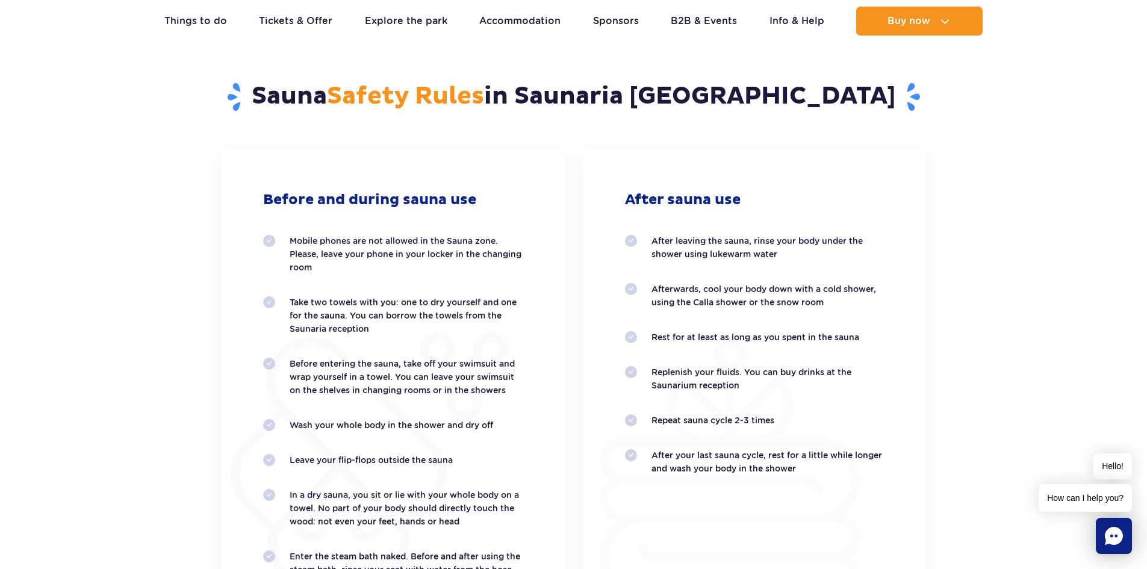
scroll to position [2422, 0]
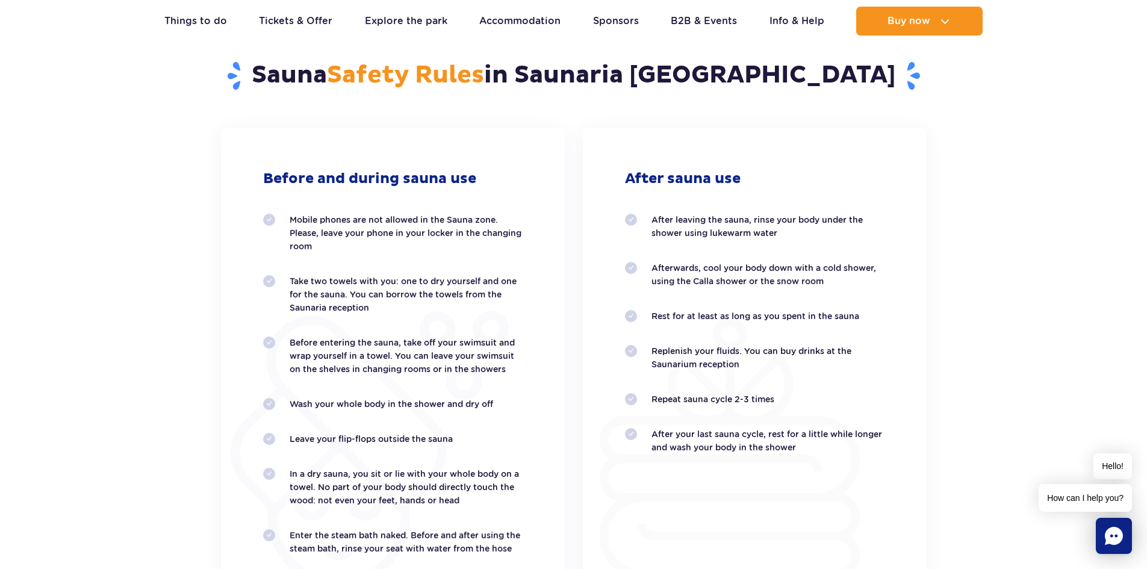
drag, startPoint x: 760, startPoint y: 326, endPoint x: 837, endPoint y: 368, distance: 88.1
click at [837, 368] on ol "After leaving the sauna, rinse your body under the shower using lukewarm water …" at bounding box center [754, 333] width 259 height 241
drag, startPoint x: 675, startPoint y: 400, endPoint x: 814, endPoint y: 443, distance: 145.5
click at [814, 443] on ol "After leaving the sauna, rinse your body under the shower using lukewarm water …" at bounding box center [754, 333] width 259 height 241
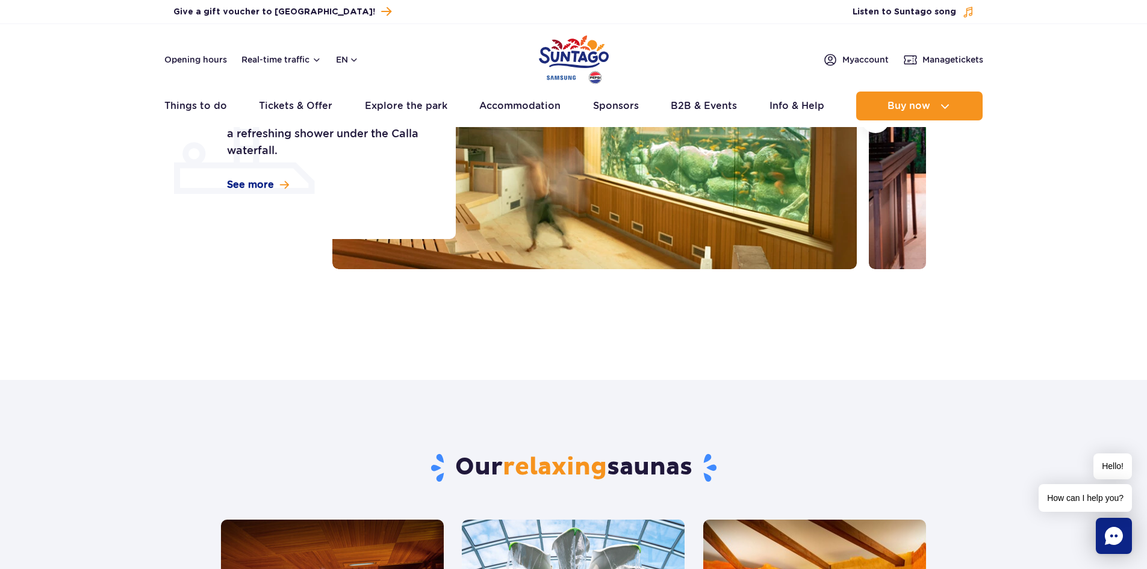
scroll to position [0, 0]
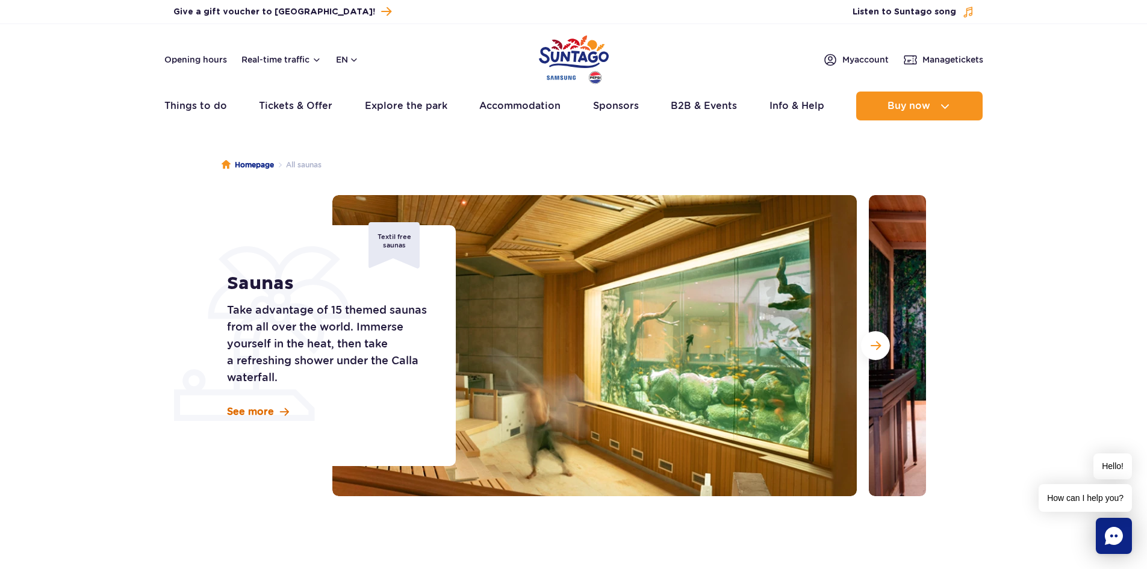
click at [267, 416] on span "See more" at bounding box center [250, 411] width 47 height 13
click at [869, 350] on button "Next slide" at bounding box center [875, 345] width 29 height 29
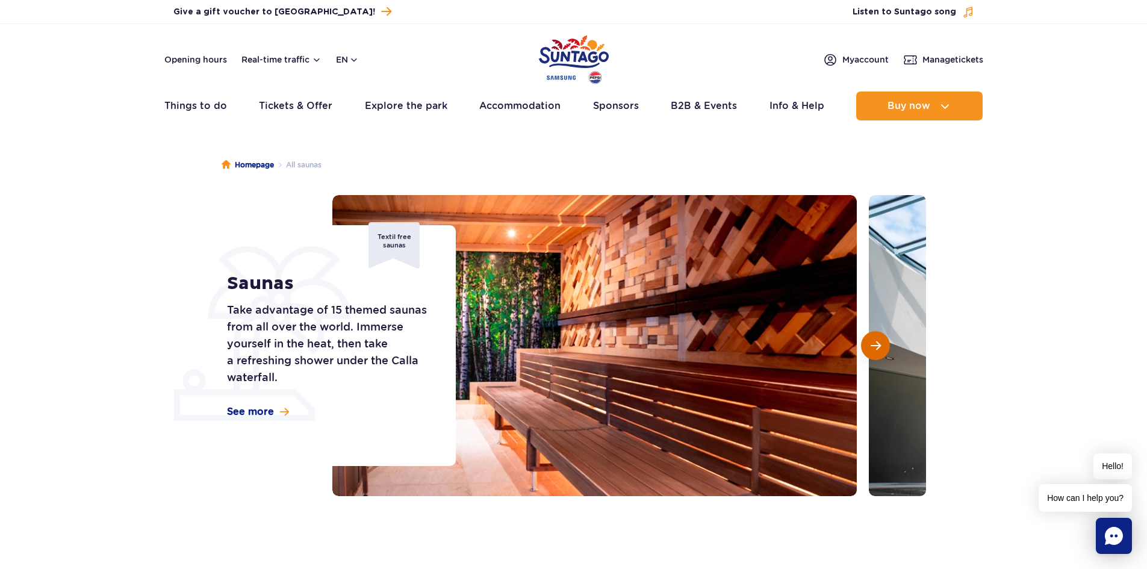
click at [869, 350] on button "Next slide" at bounding box center [875, 345] width 29 height 29
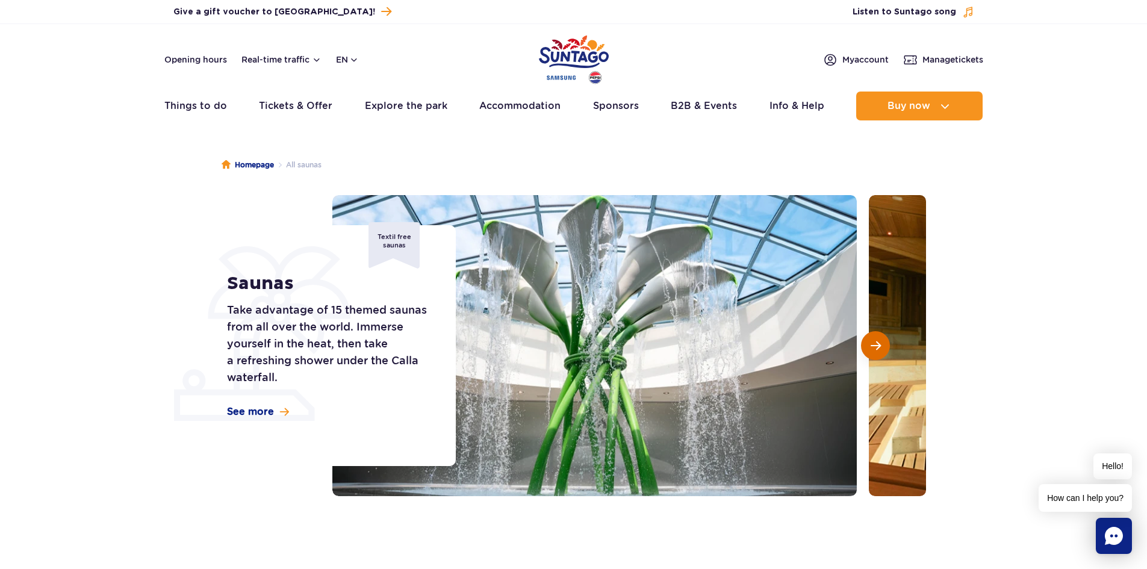
click at [869, 350] on button "Next slide" at bounding box center [875, 345] width 29 height 29
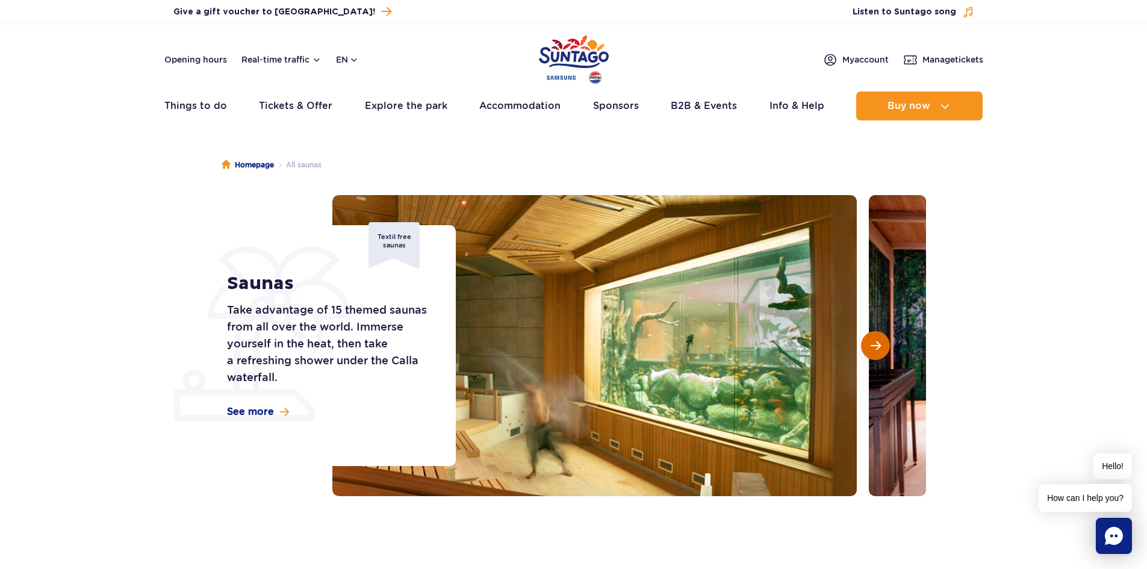
click at [869, 350] on button "Next slide" at bounding box center [875, 345] width 29 height 29
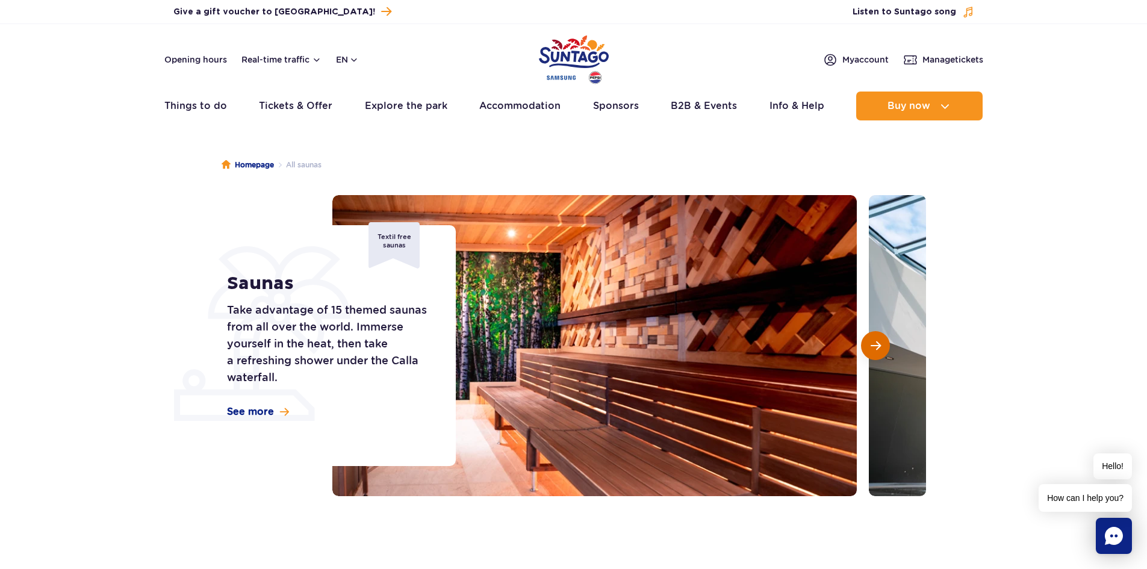
click at [869, 350] on button "Next slide" at bounding box center [875, 345] width 29 height 29
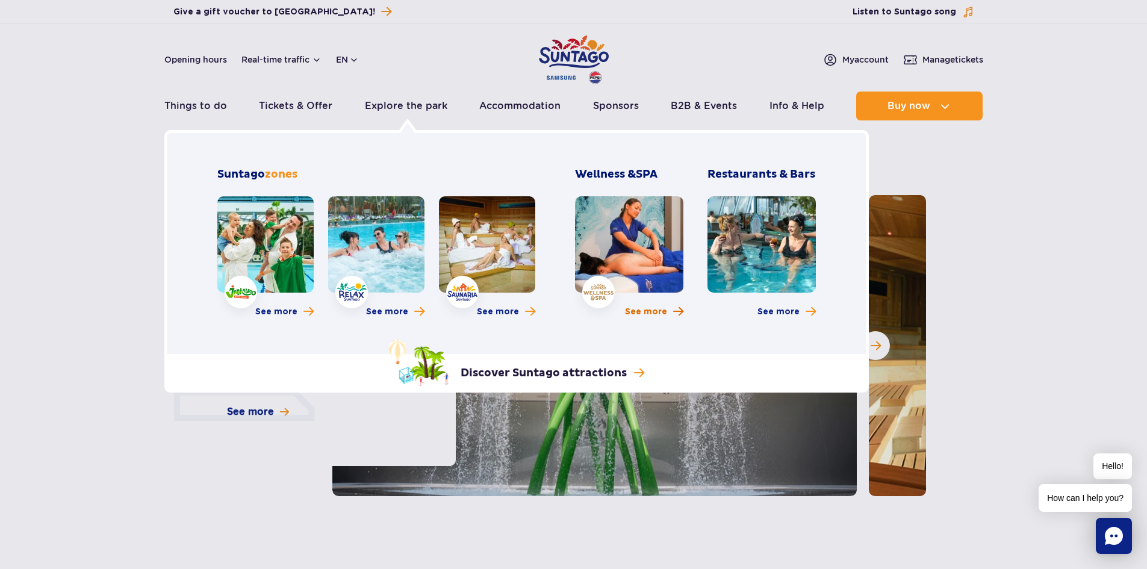
click at [657, 312] on span "See more" at bounding box center [646, 312] width 42 height 12
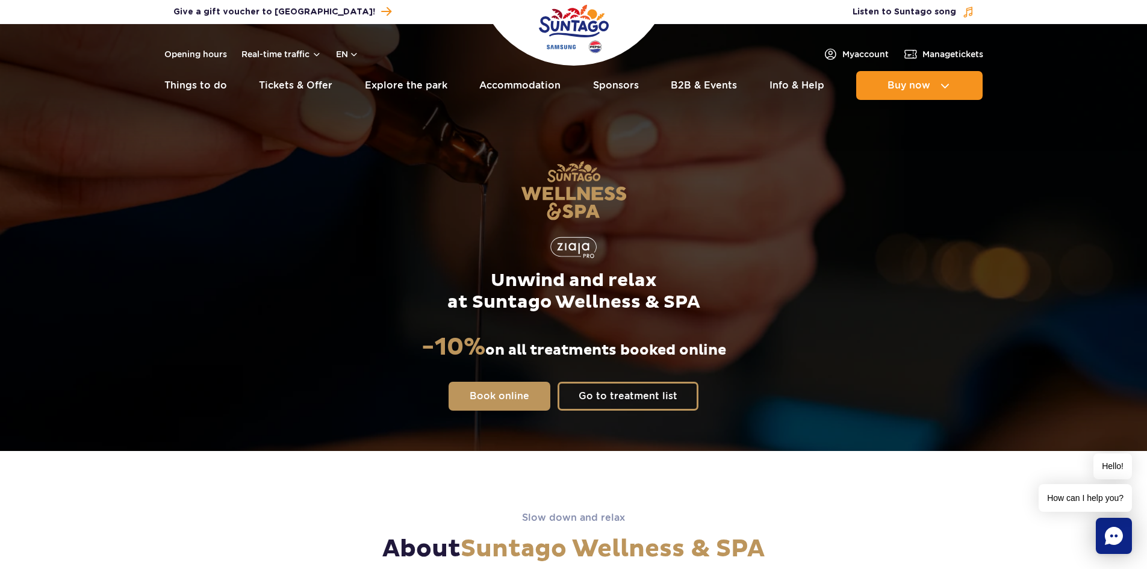
click at [579, 23] on img "Park of Poland" at bounding box center [574, 28] width 70 height 55
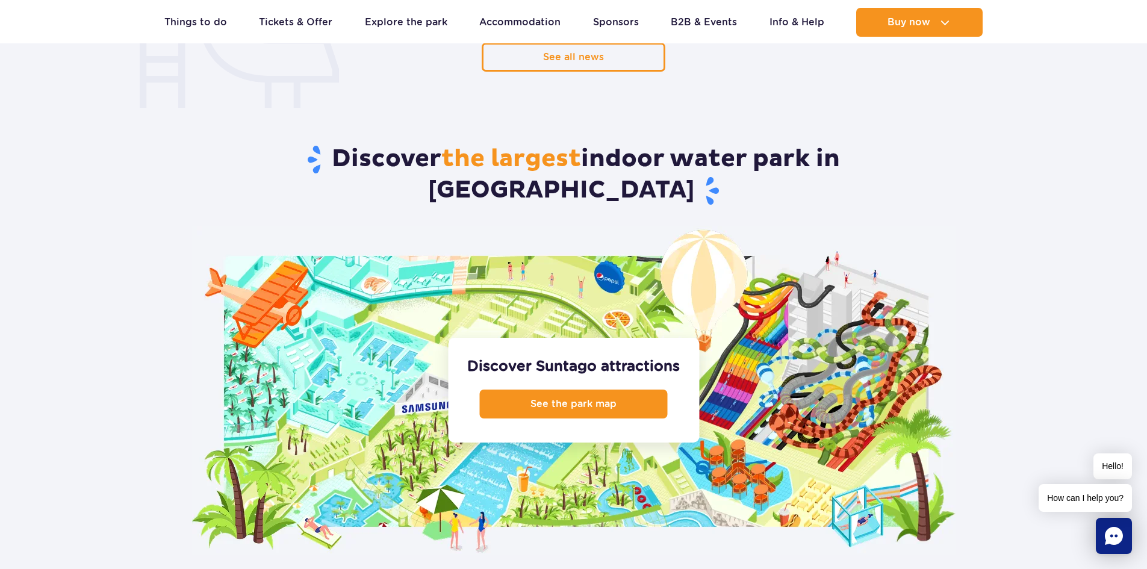
scroll to position [1084, 0]
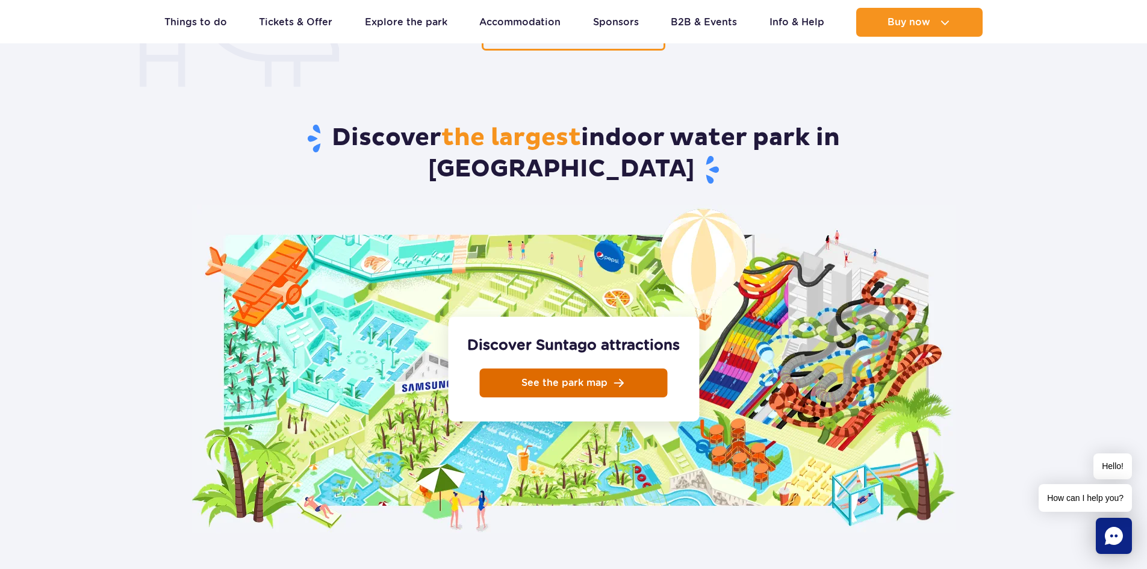
click at [583, 368] on link "See the park map" at bounding box center [574, 382] width 188 height 29
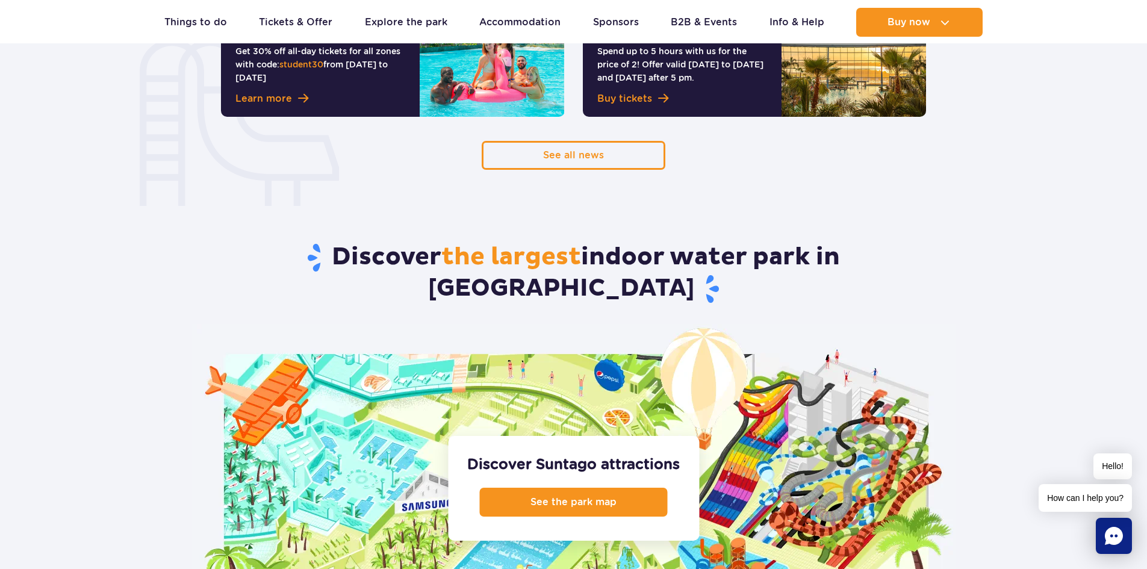
scroll to position [963, 0]
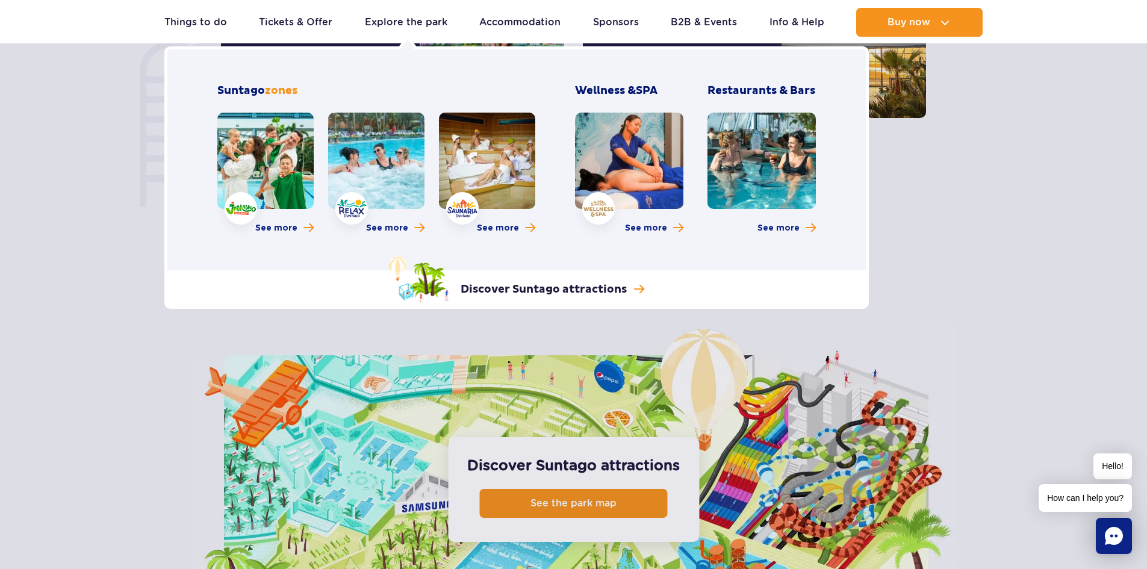
click at [473, 131] on link at bounding box center [487, 161] width 96 height 96
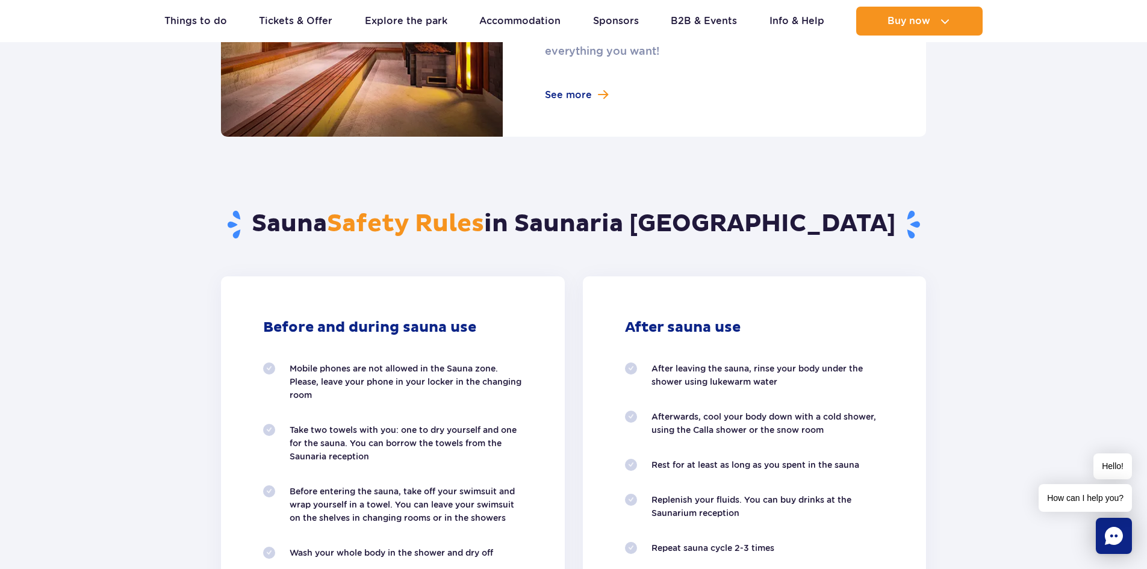
scroll to position [963, 0]
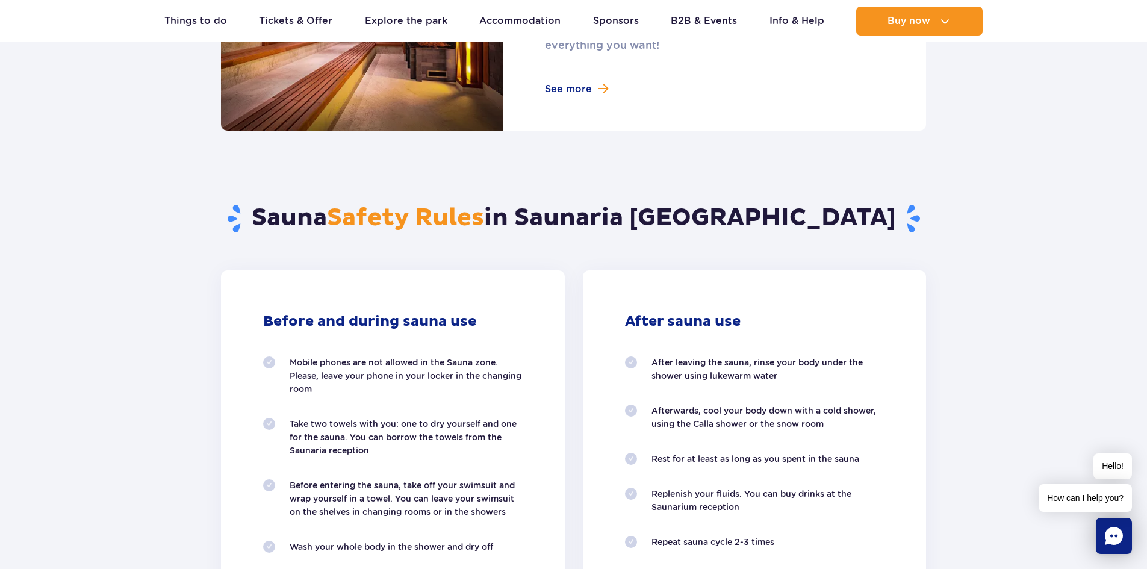
click at [562, 87] on link at bounding box center [573, 23] width 705 height 216
